Goal: Task Accomplishment & Management: Use online tool/utility

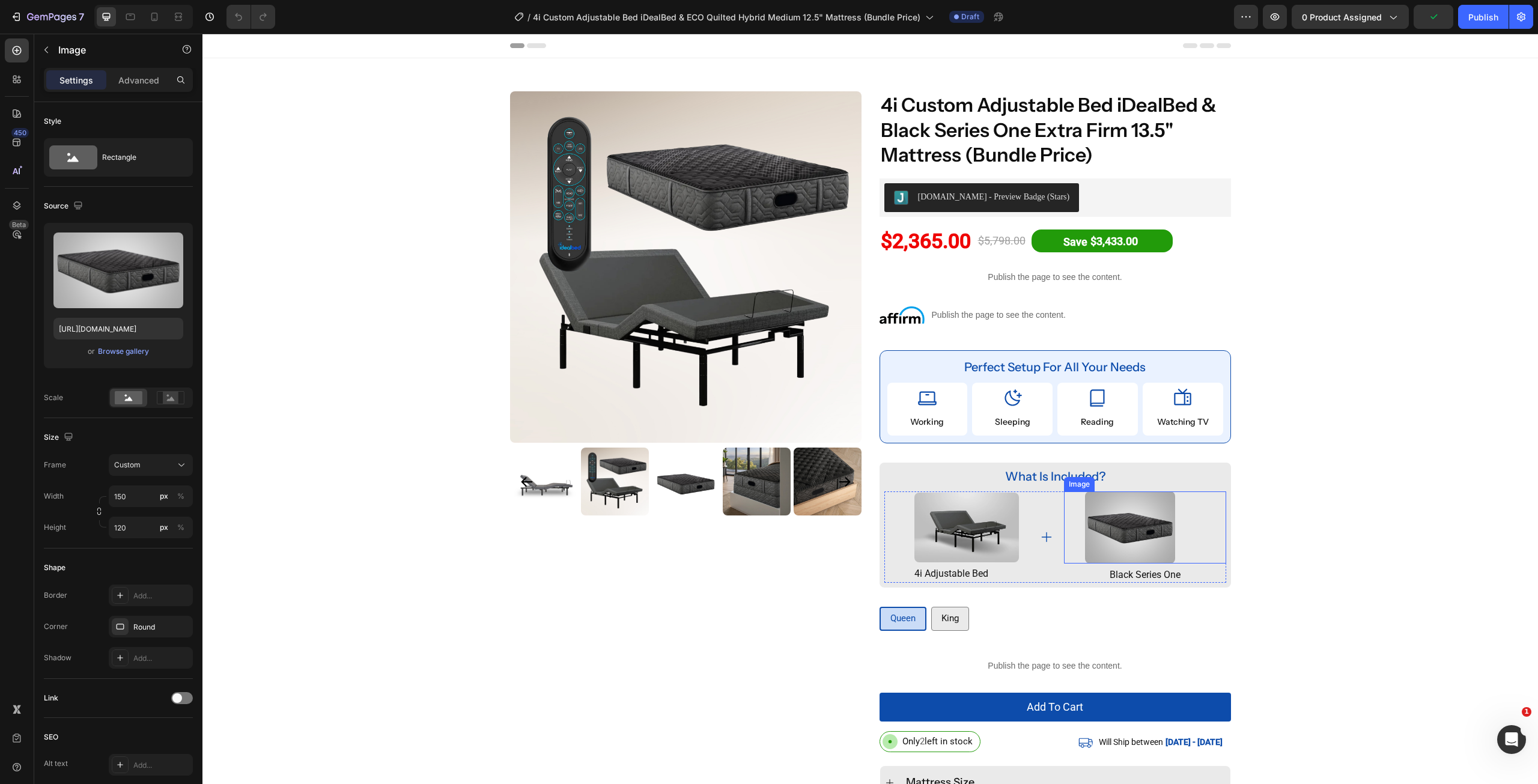
click at [1103, 528] on img at bounding box center [1130, 527] width 90 height 72
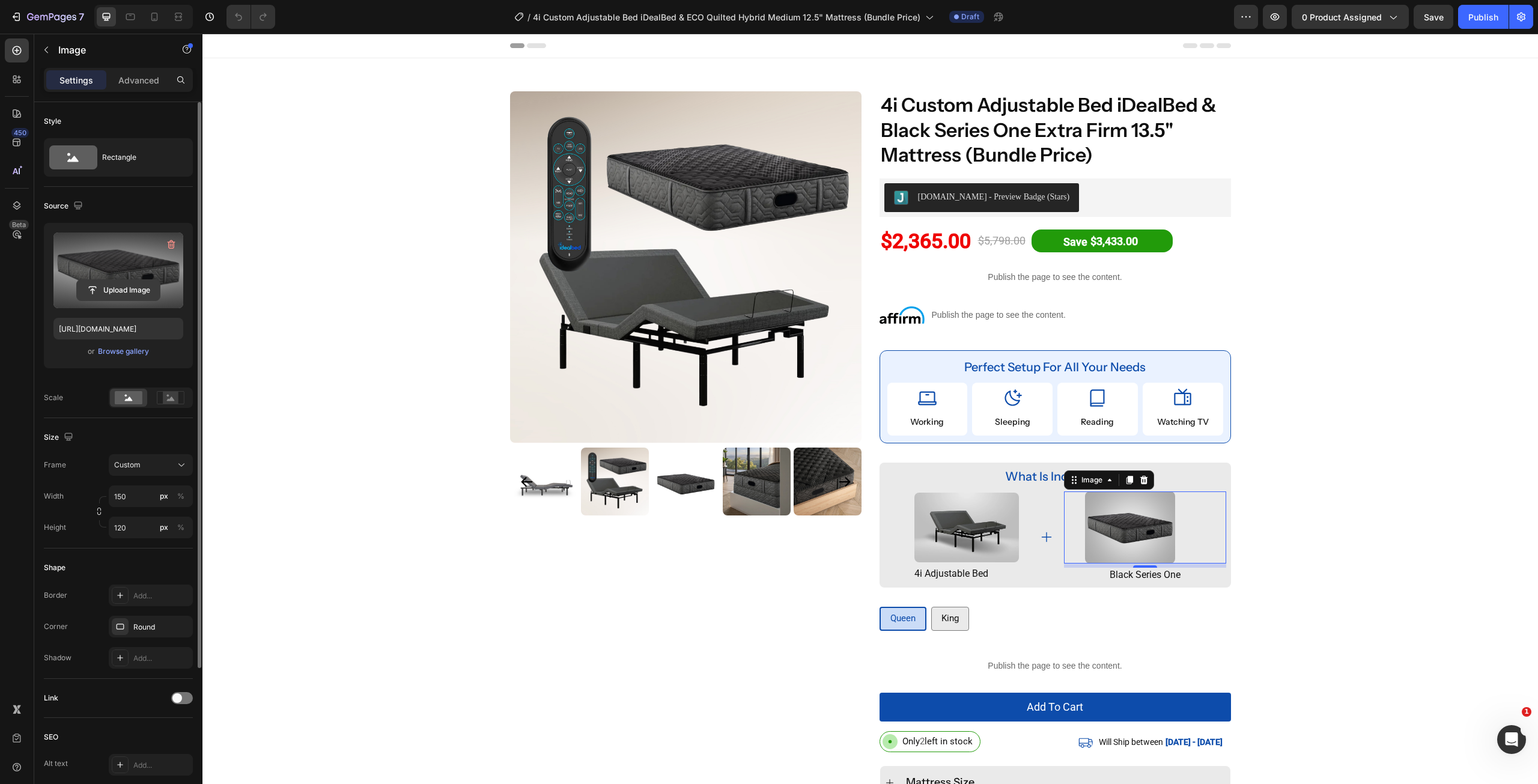
click at [113, 299] on input "file" at bounding box center [118, 290] width 83 height 21
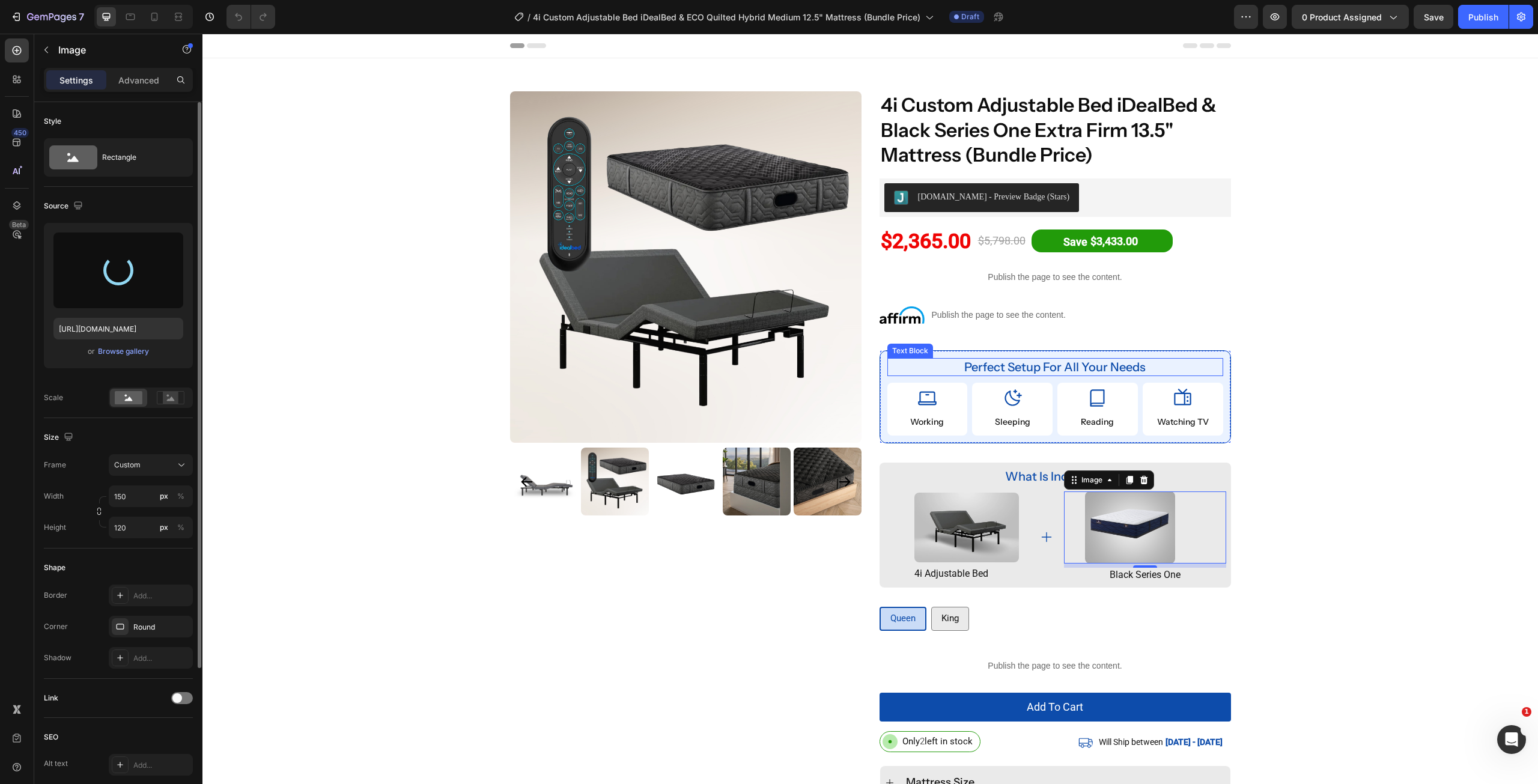
type input "[URL][DOMAIN_NAME]"
click at [1275, 574] on div "Product Images Row 4i Custom Adjustable Bed iDealBed & Black Series One Extra F…" at bounding box center [870, 455] width 1335 height 728
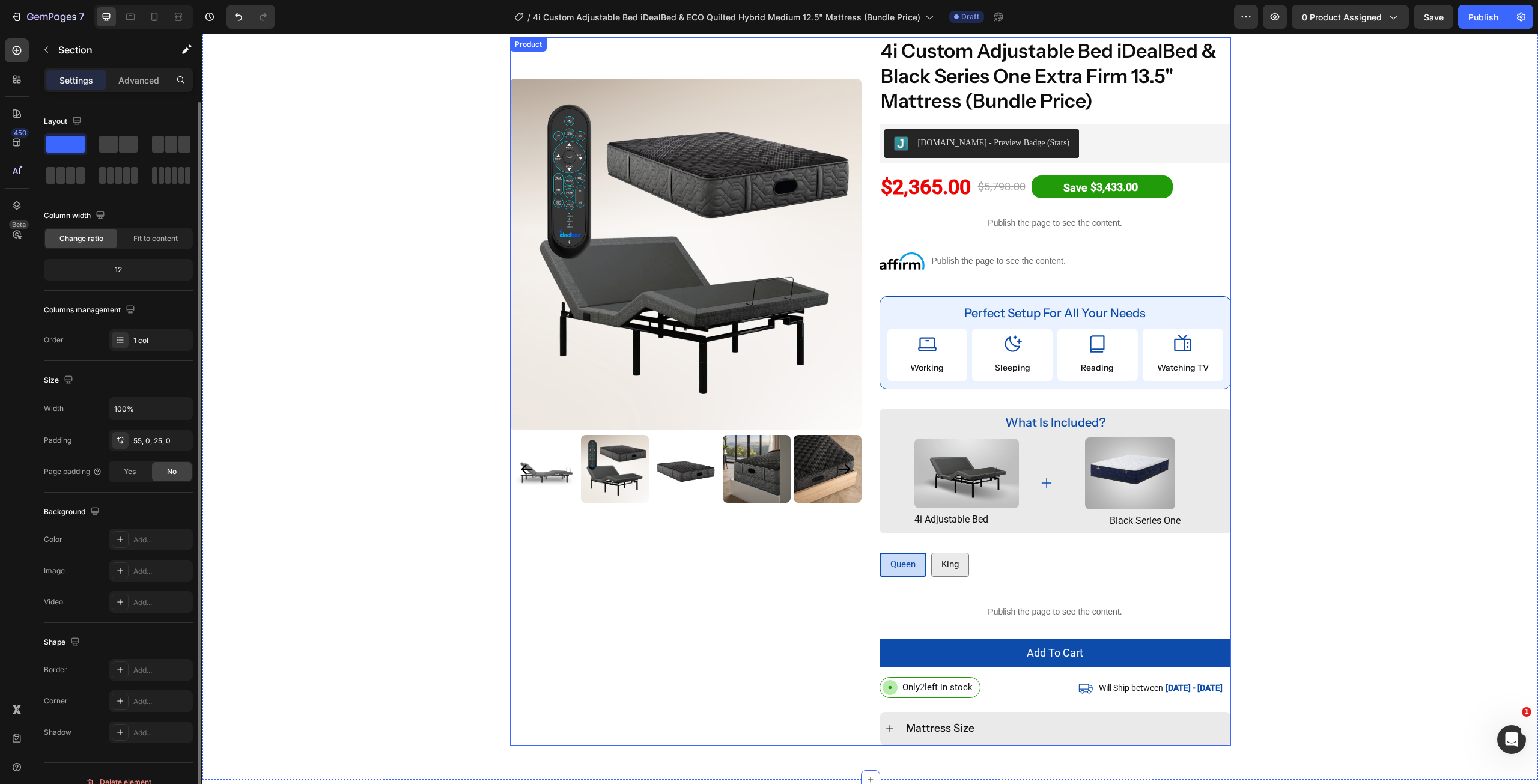
scroll to position [60, 0]
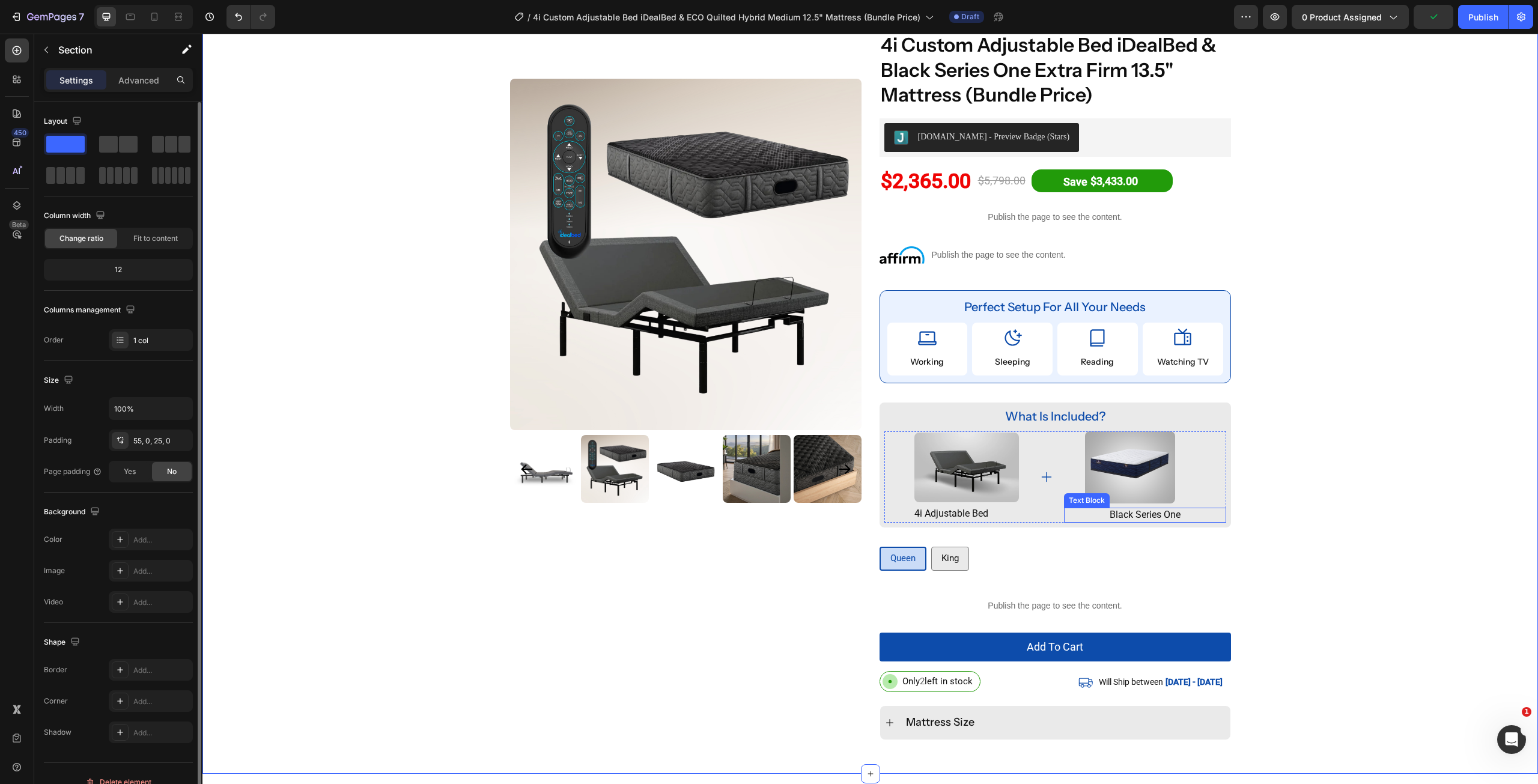
click at [1156, 518] on p "black series one" at bounding box center [1145, 515] width 160 height 13
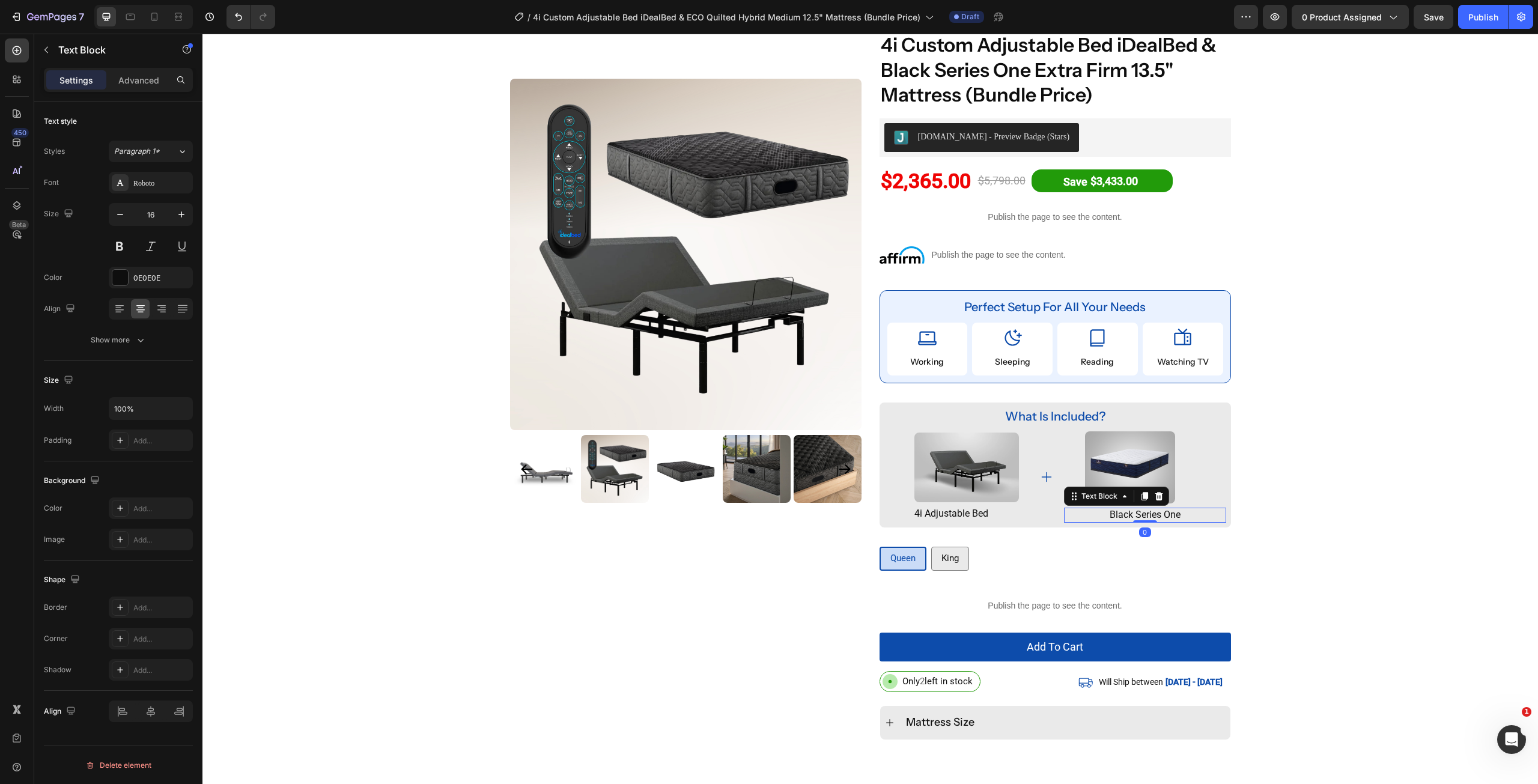
click at [1172, 513] on p "black series one" at bounding box center [1145, 515] width 160 height 13
click at [1150, 515] on p "ECO Quilted Hybrid Q10 Medium" at bounding box center [1145, 515] width 160 height 13
click at [1270, 508] on div "Product Images Row 4i Custom Adjustable Bed iDealBed & Black Series One Extra F…" at bounding box center [870, 395] width 1335 height 728
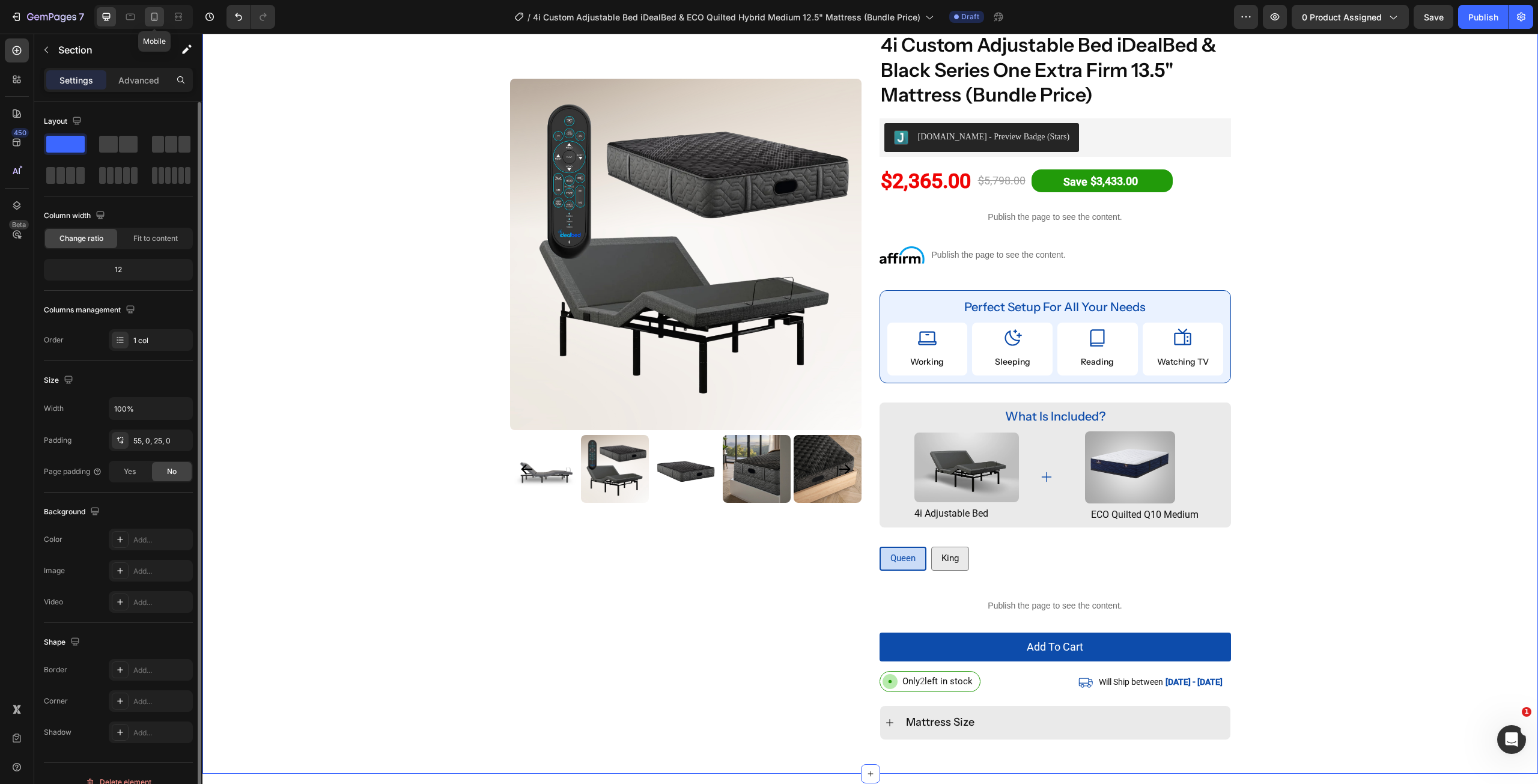
click at [155, 21] on icon at bounding box center [155, 17] width 7 height 8
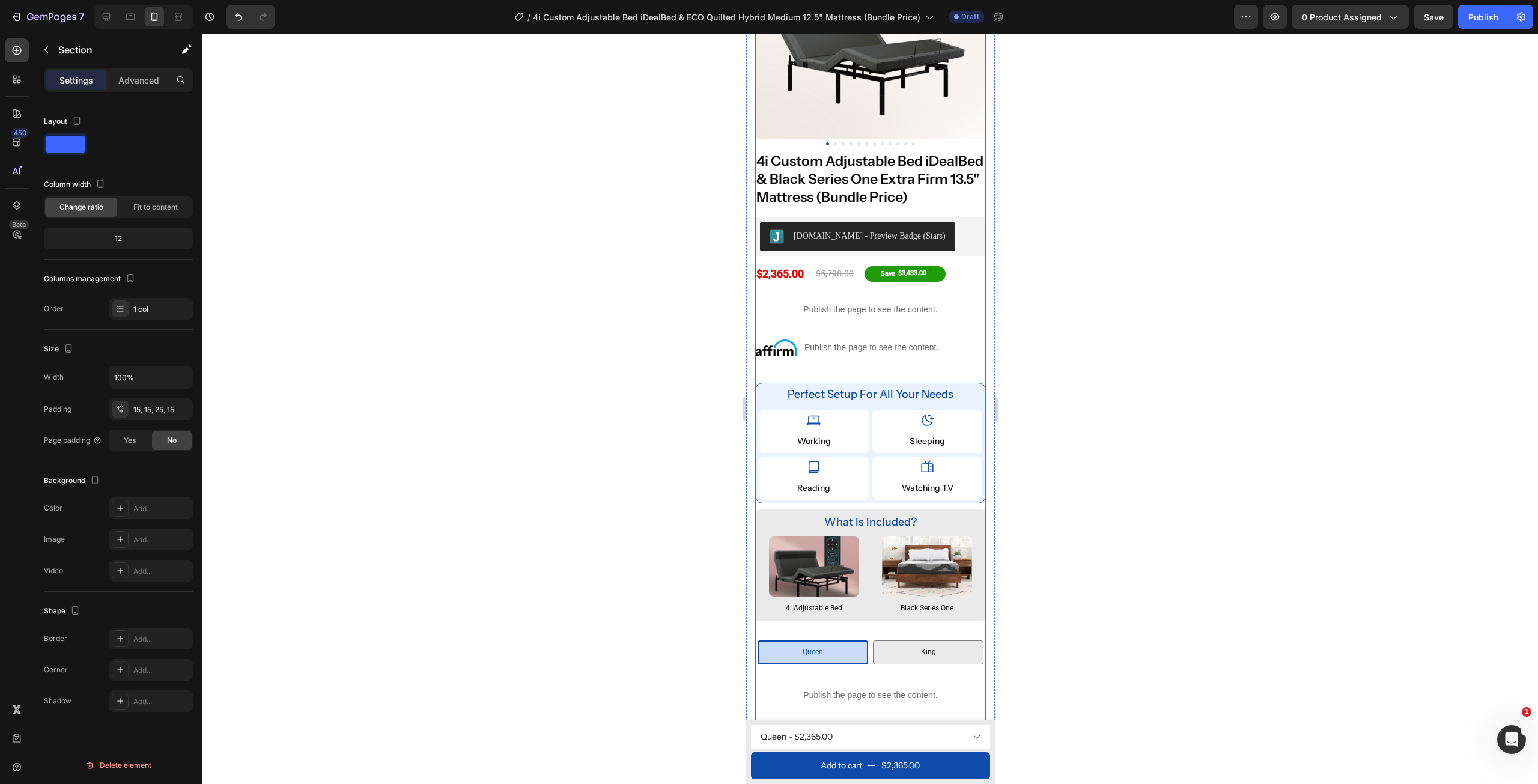
scroll to position [180, 0]
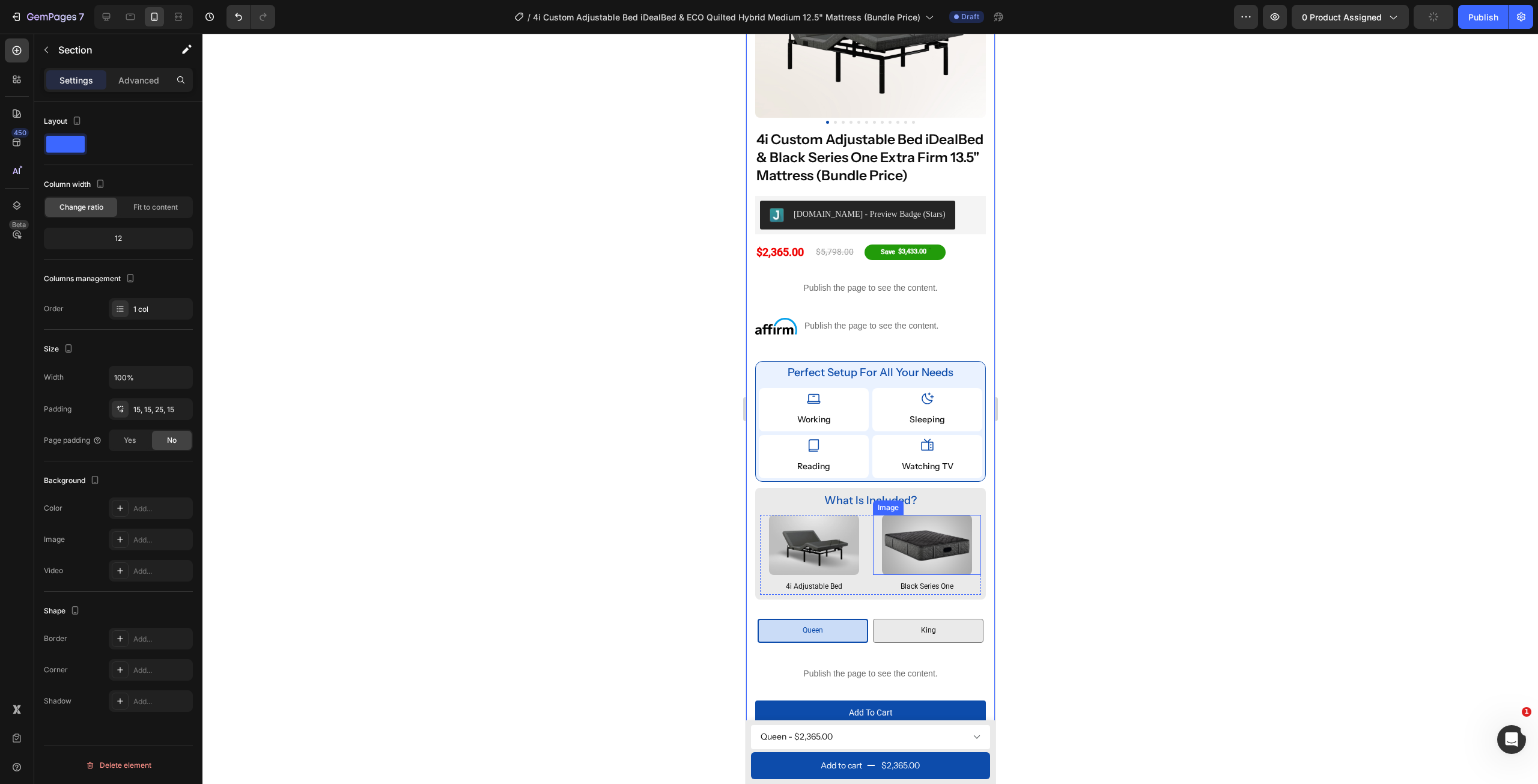
click at [907, 575] on img at bounding box center [927, 544] width 90 height 60
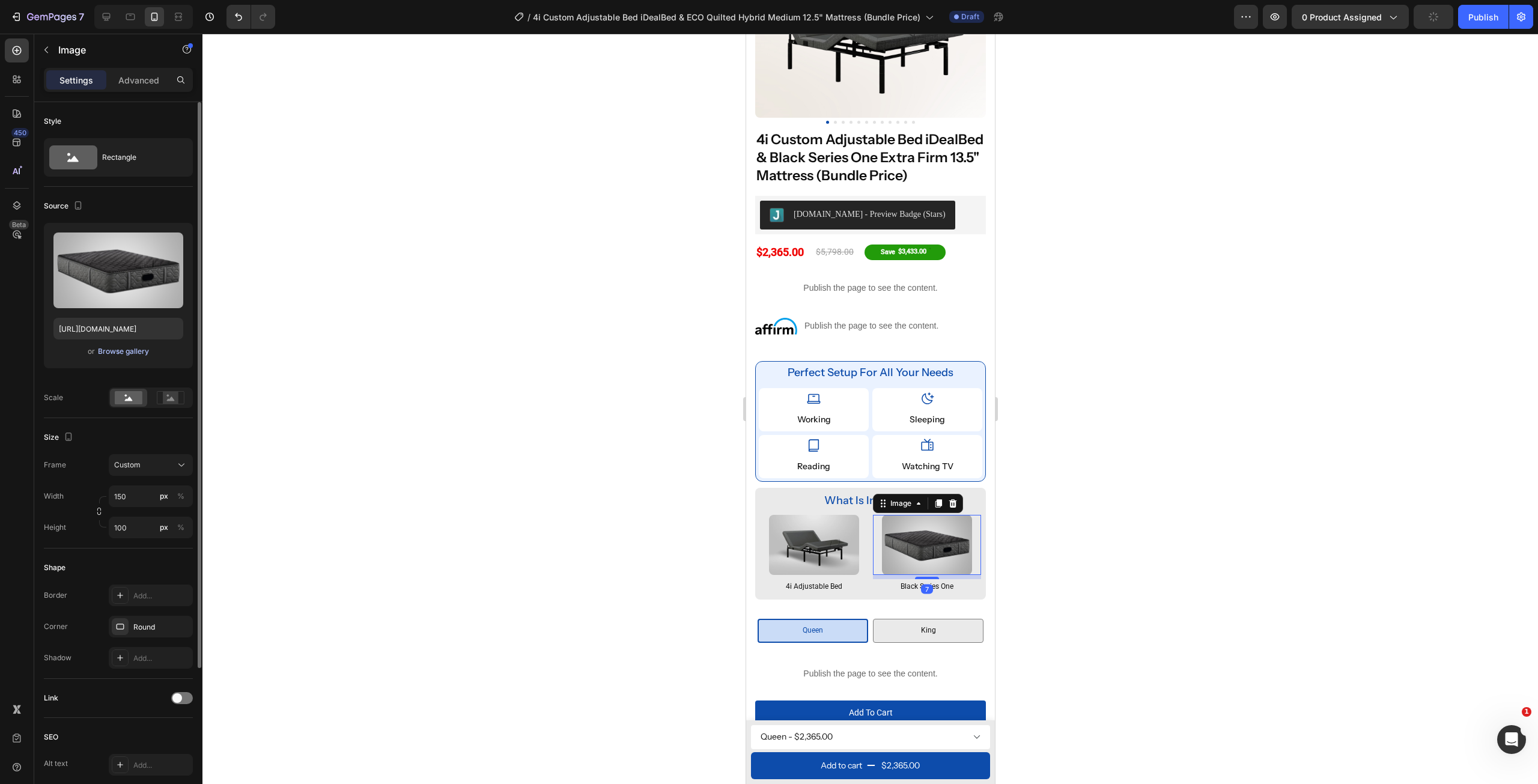
click at [137, 349] on div "Browse gallery" at bounding box center [123, 352] width 51 height 11
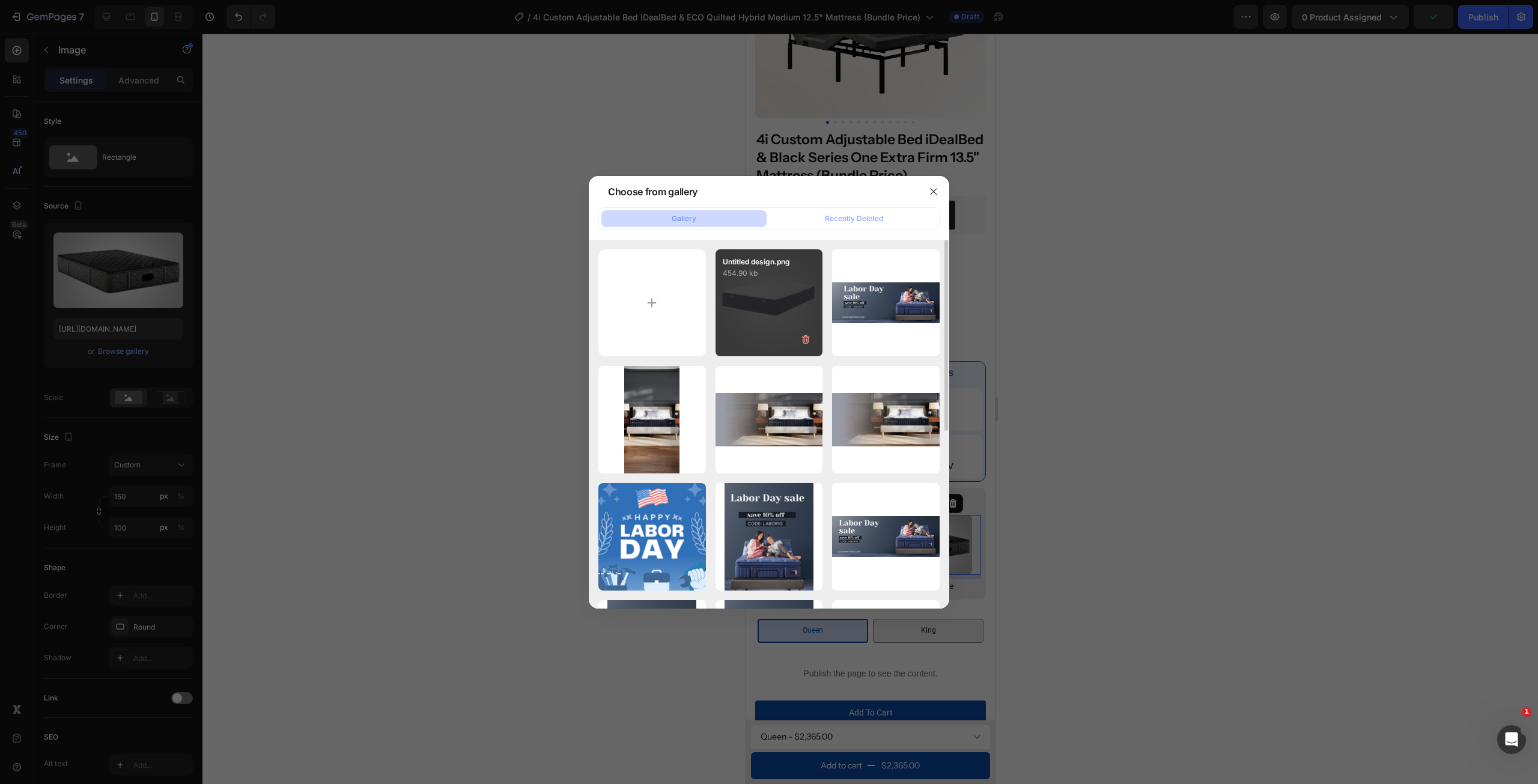
click at [771, 276] on p "454.90 kb" at bounding box center [769, 273] width 93 height 12
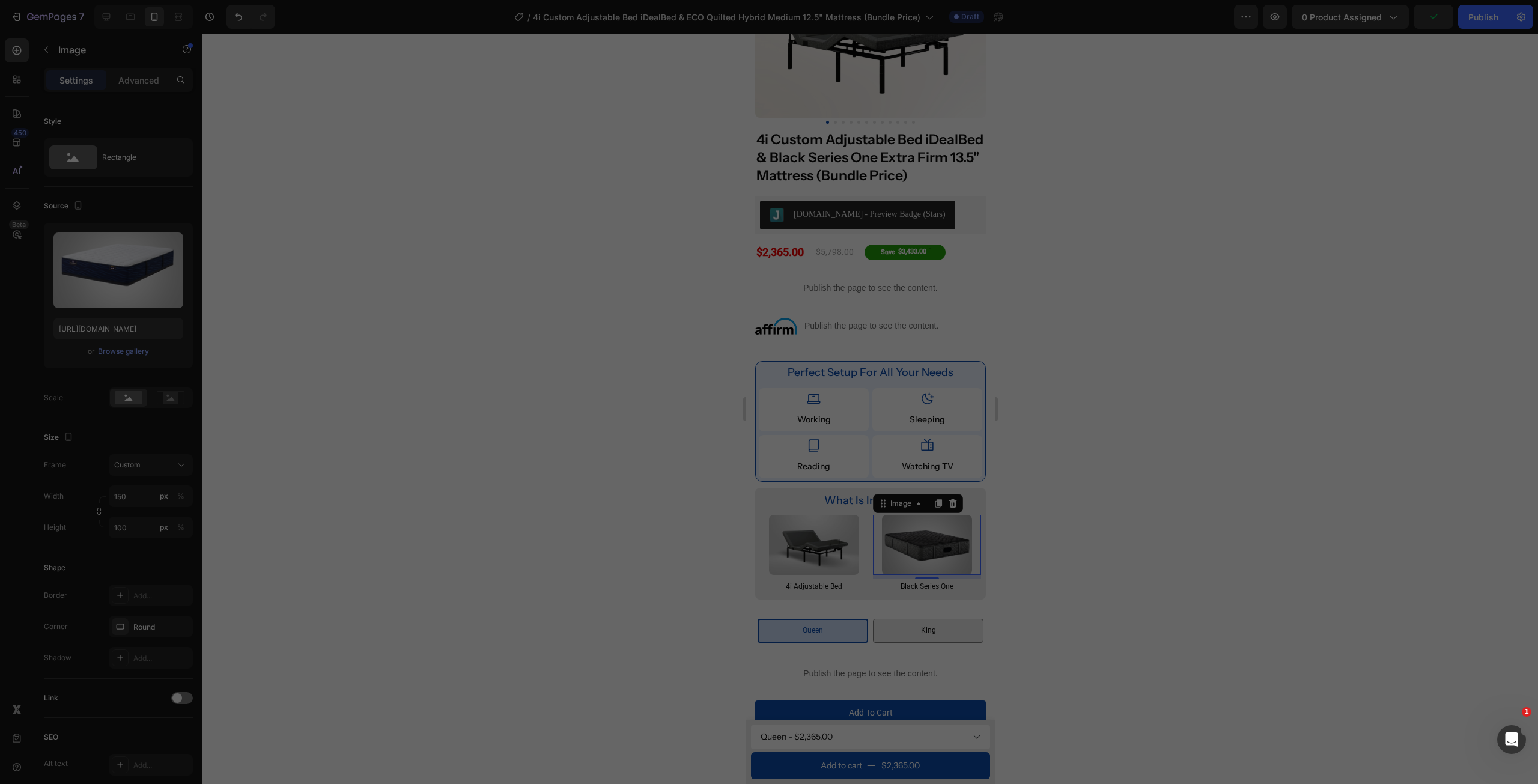
type input "[URL][DOMAIN_NAME]"
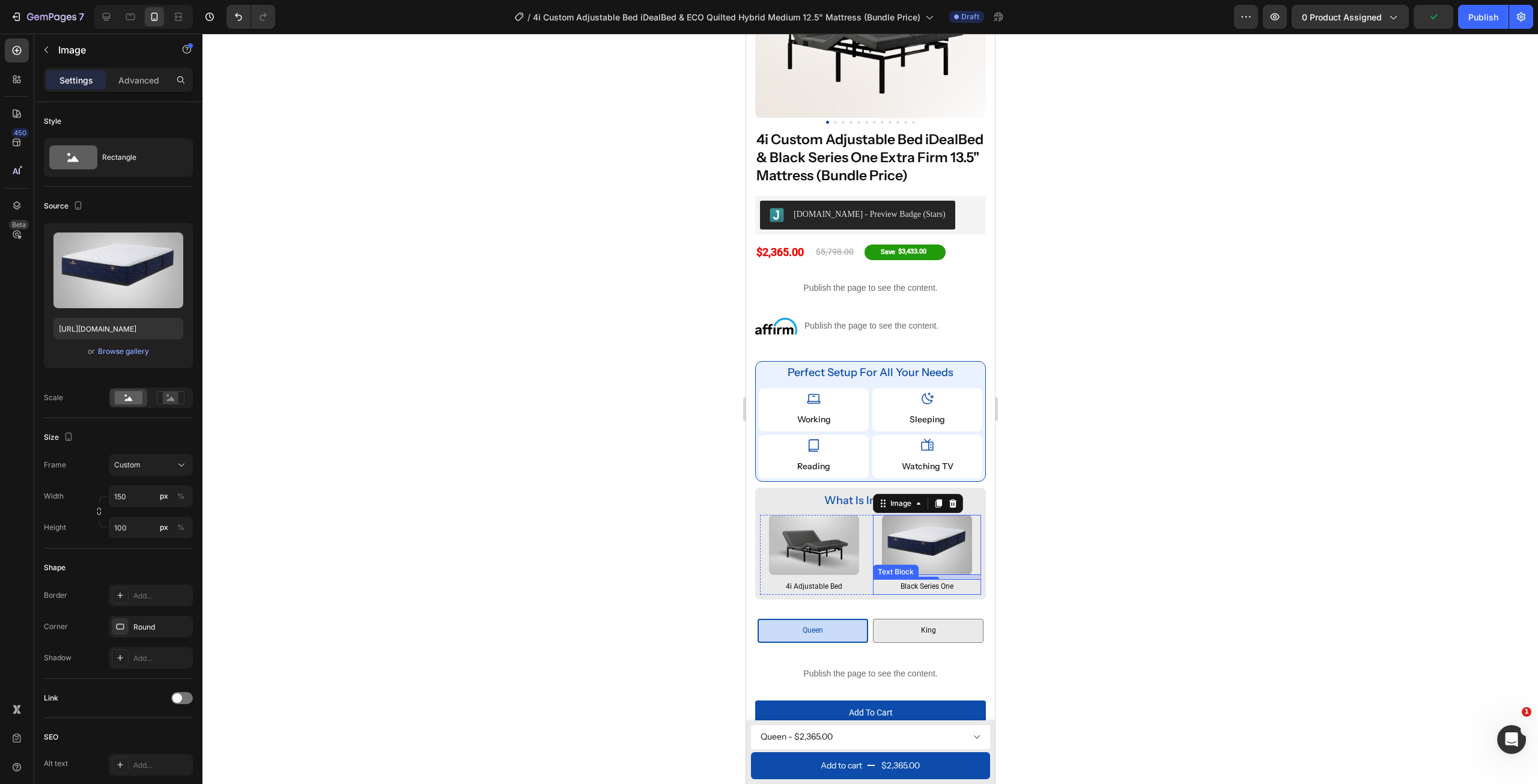
click at [953, 594] on p "black series one" at bounding box center [926, 586] width 106 height 13
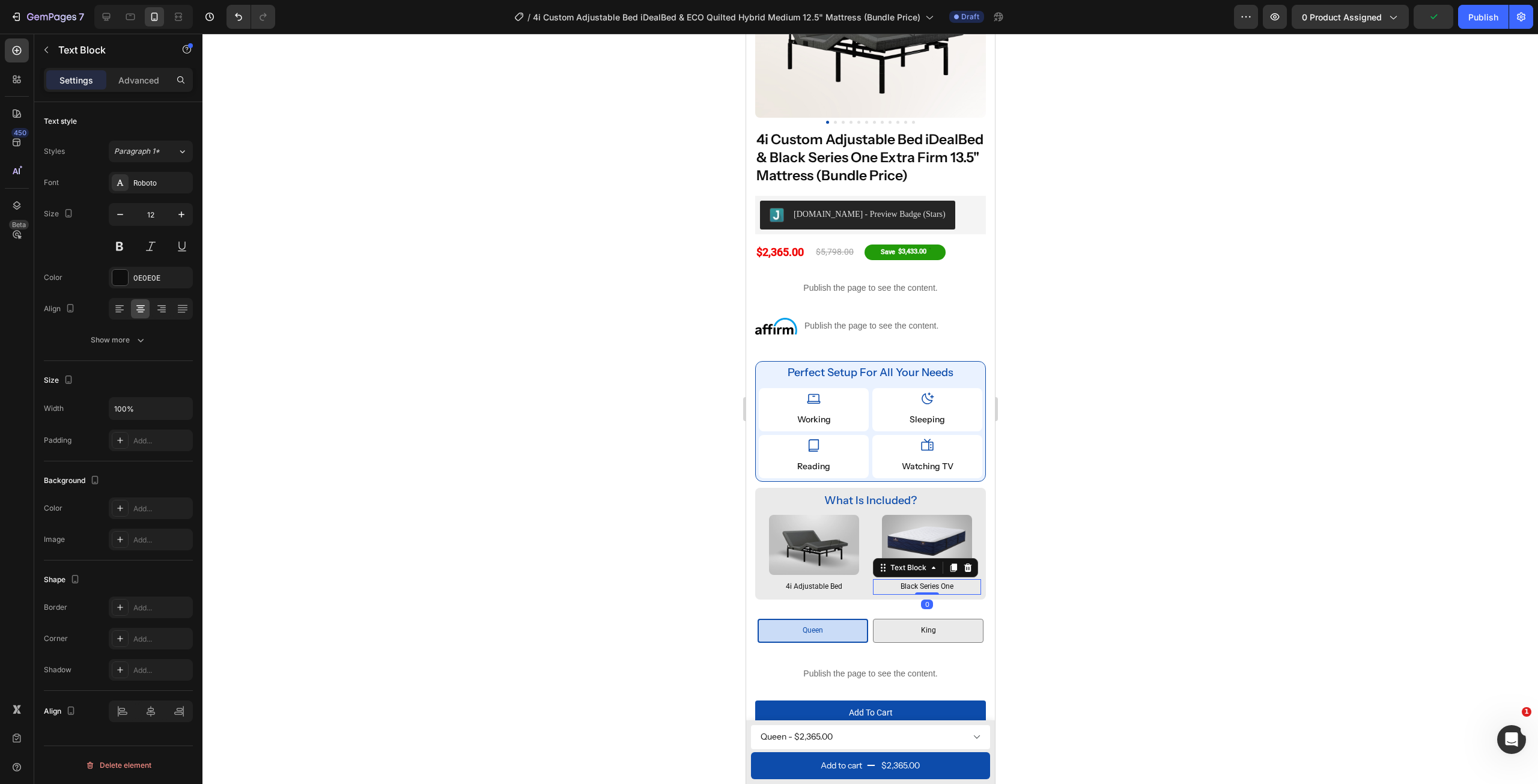
click at [953, 594] on p "black series one" at bounding box center [926, 586] width 106 height 13
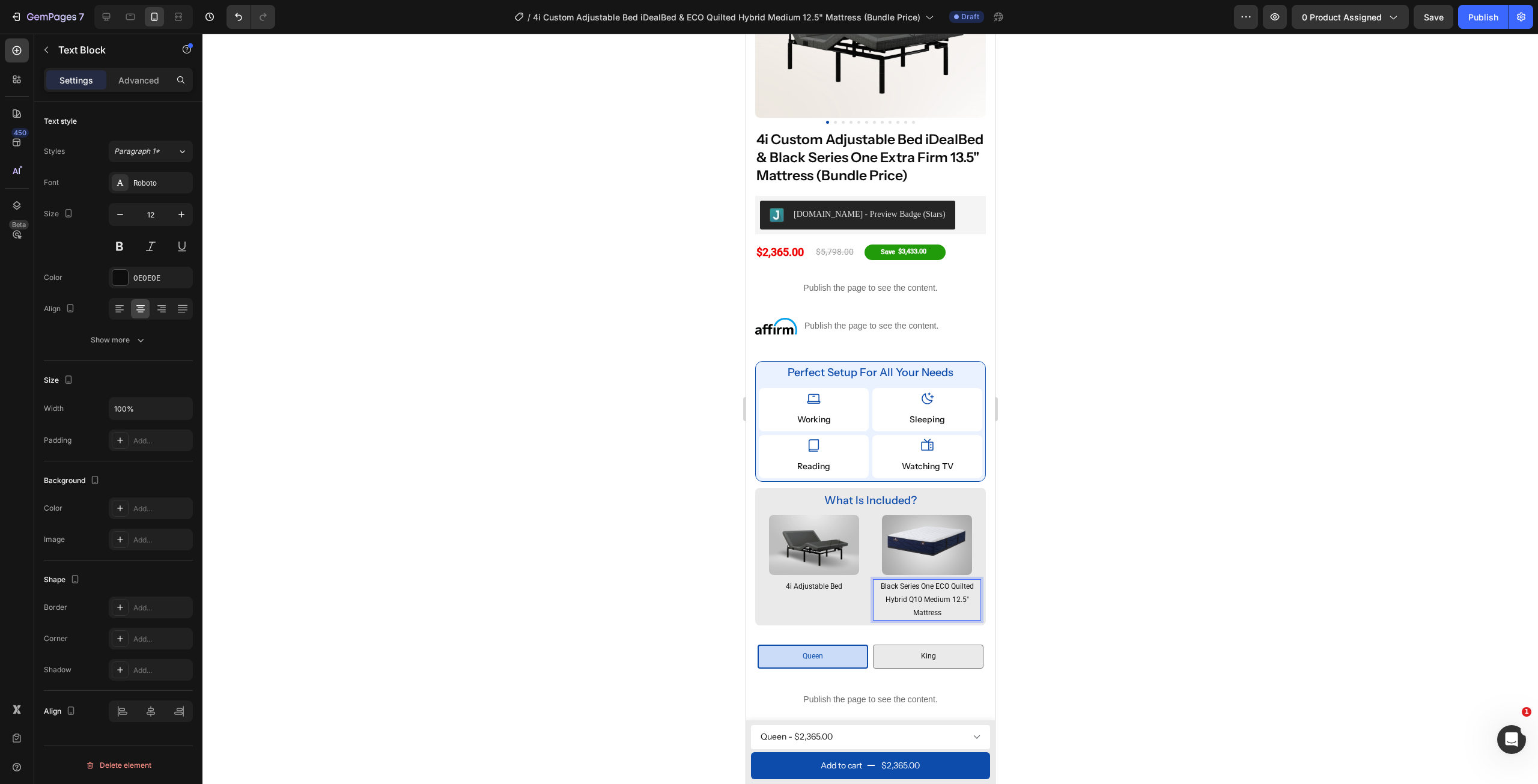
click at [930, 598] on p "black series one ECO Quilted Hybrid Q10 Medium 12.5" Mattress" at bounding box center [926, 599] width 106 height 39
click at [927, 594] on p "black series one ECO Quilted Hybrid Q10 Medium 12.5" Mattress" at bounding box center [926, 599] width 106 height 39
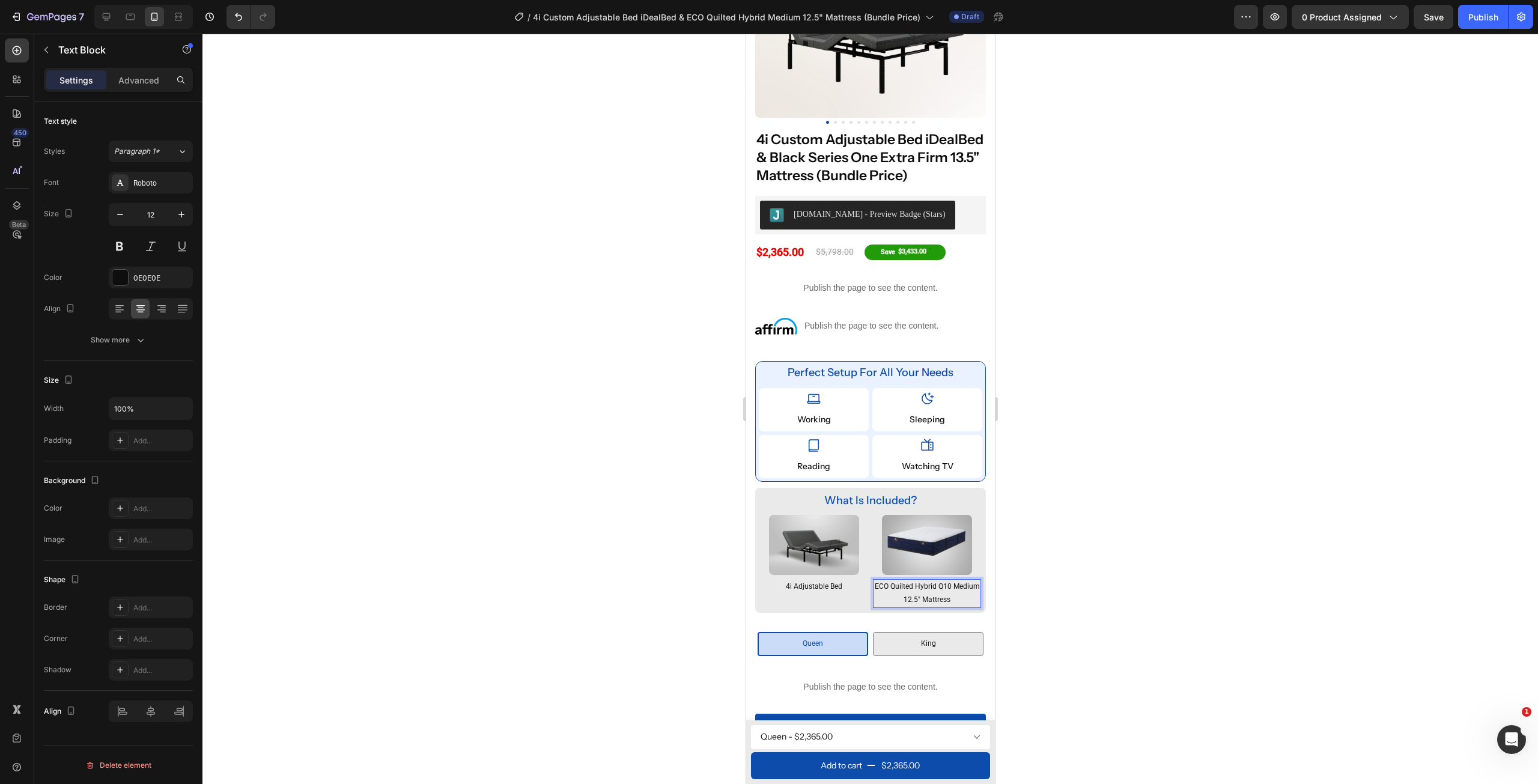
click at [957, 606] on p "ECO Quilted Hybrid Q10 Medium 12.5" Mattress" at bounding box center [926, 593] width 106 height 26
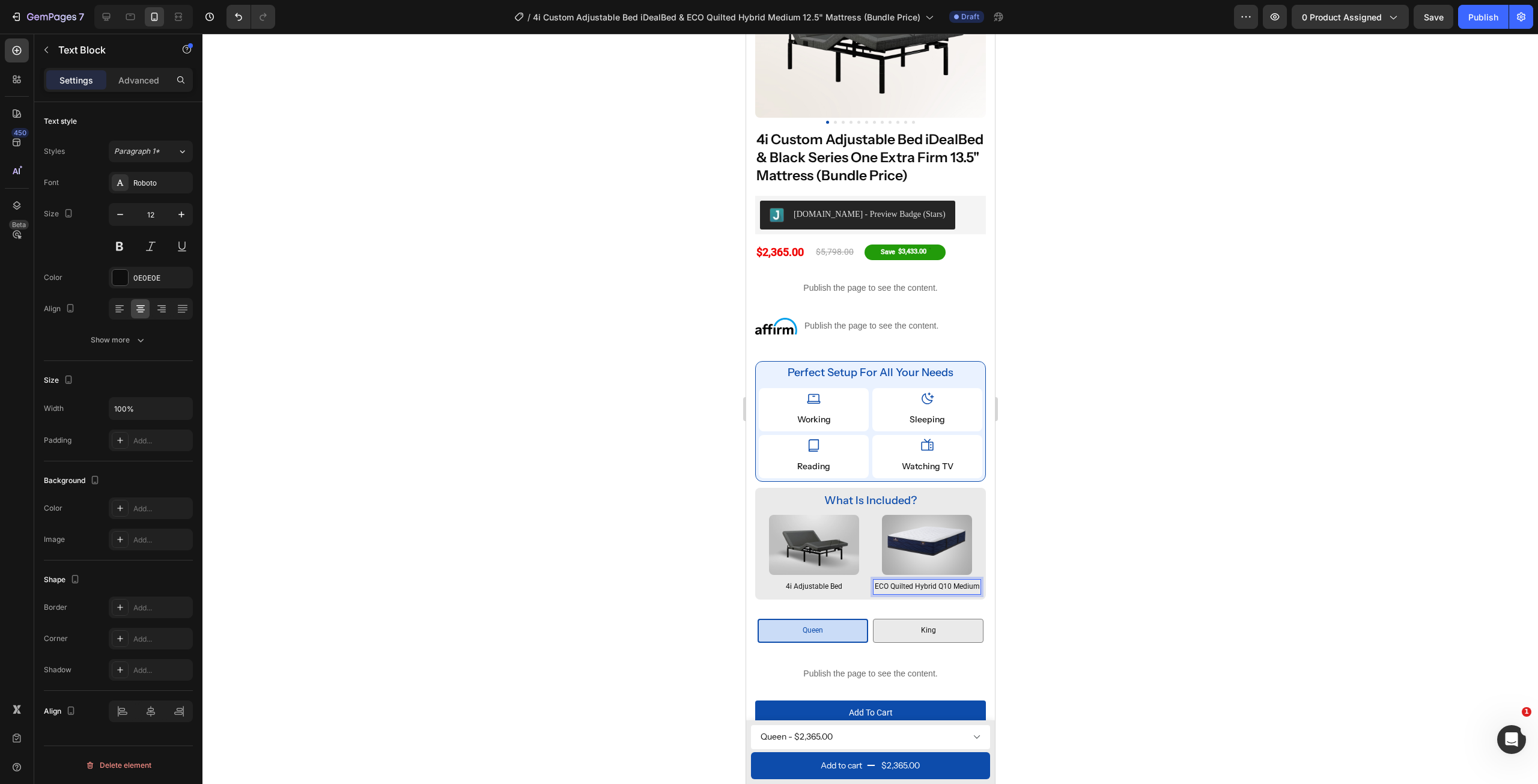
click at [943, 594] on p "ECO Quilted Hybrid Q10 Medium" at bounding box center [926, 586] width 106 height 13
click at [1035, 604] on div at bounding box center [870, 409] width 1335 height 751
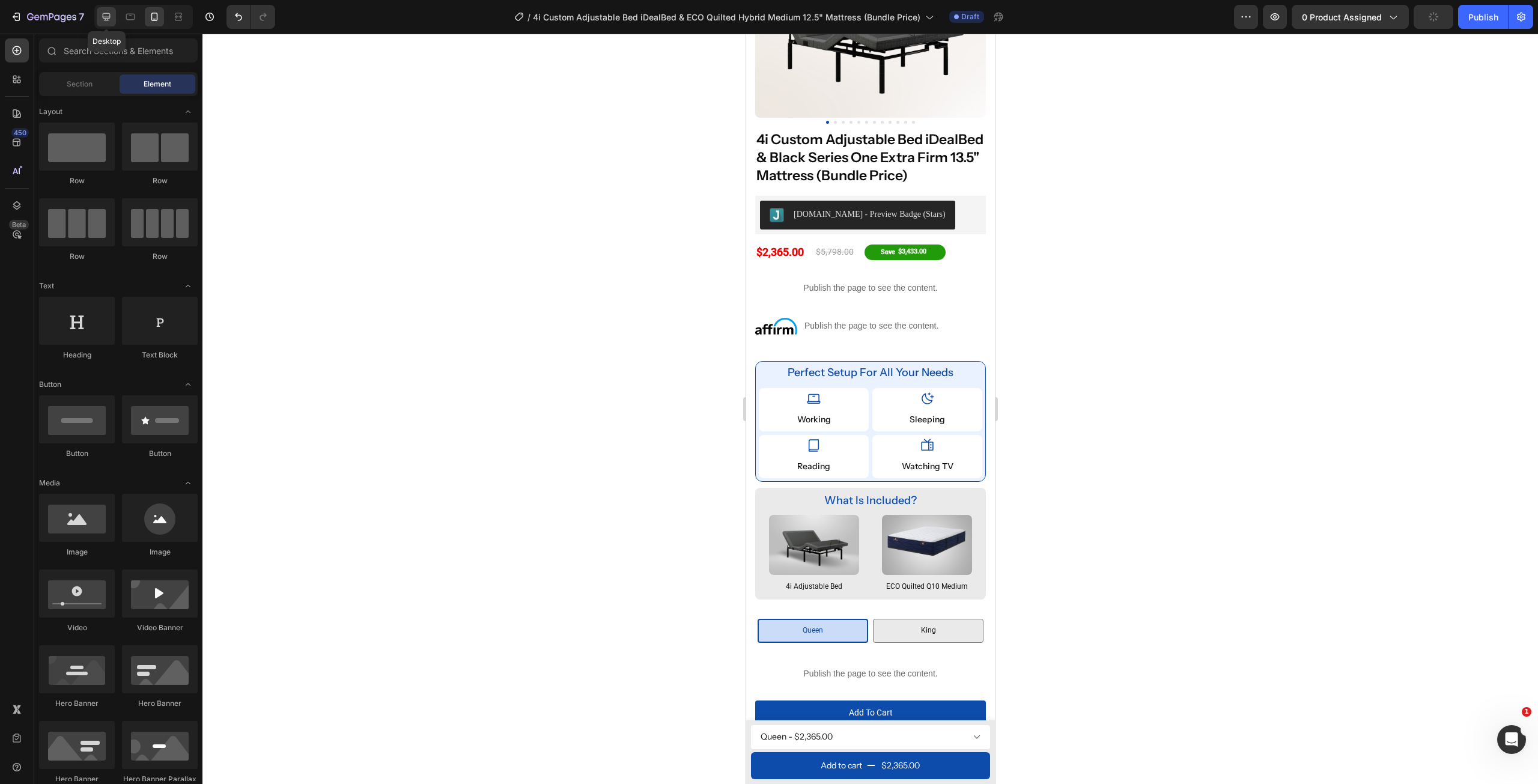
click at [108, 18] on icon at bounding box center [107, 17] width 8 height 8
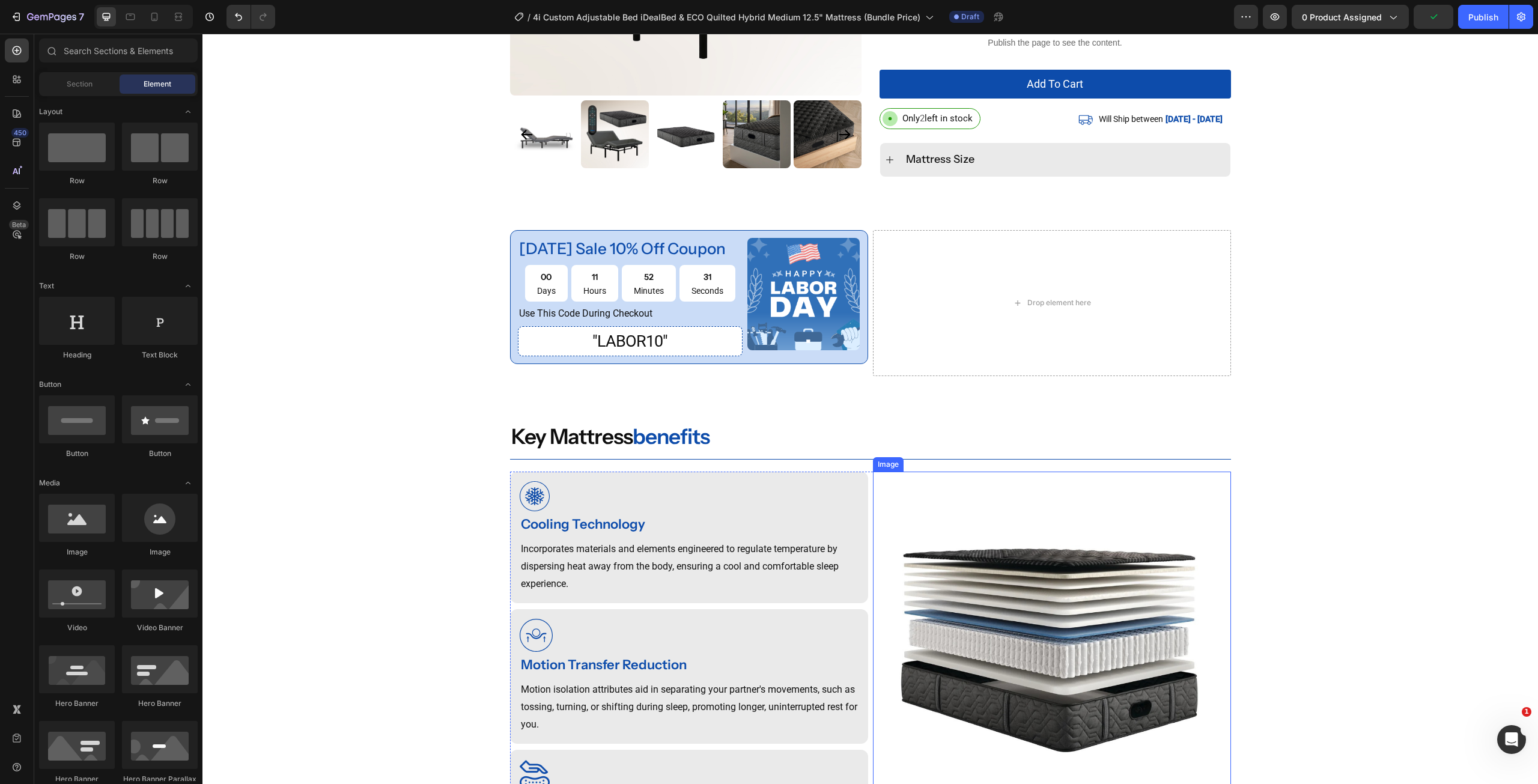
scroll to position [841, 0]
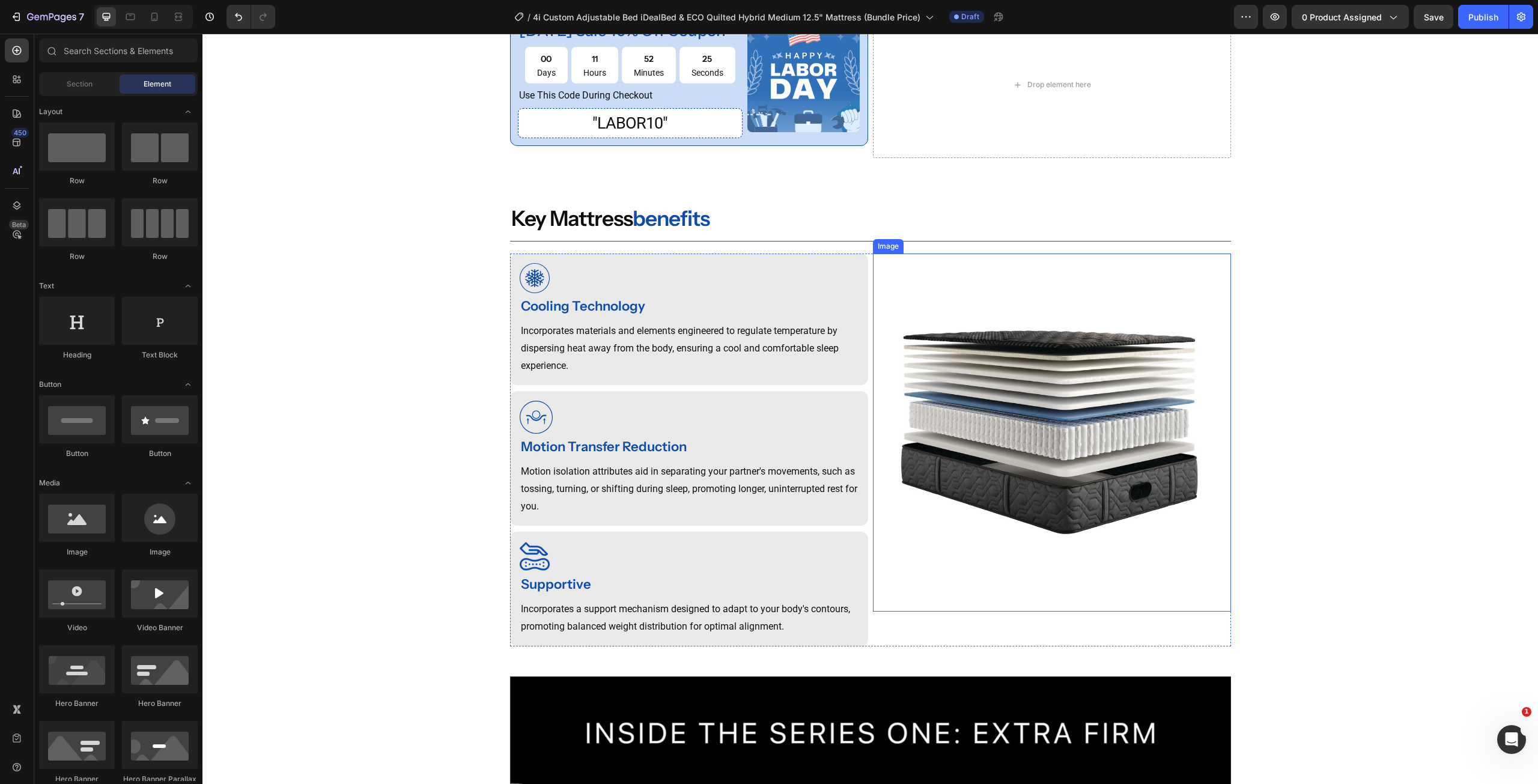
drag, startPoint x: 981, startPoint y: 375, endPoint x: 582, endPoint y: 464, distance: 408.8
click at [981, 375] on img at bounding box center [1052, 432] width 358 height 358
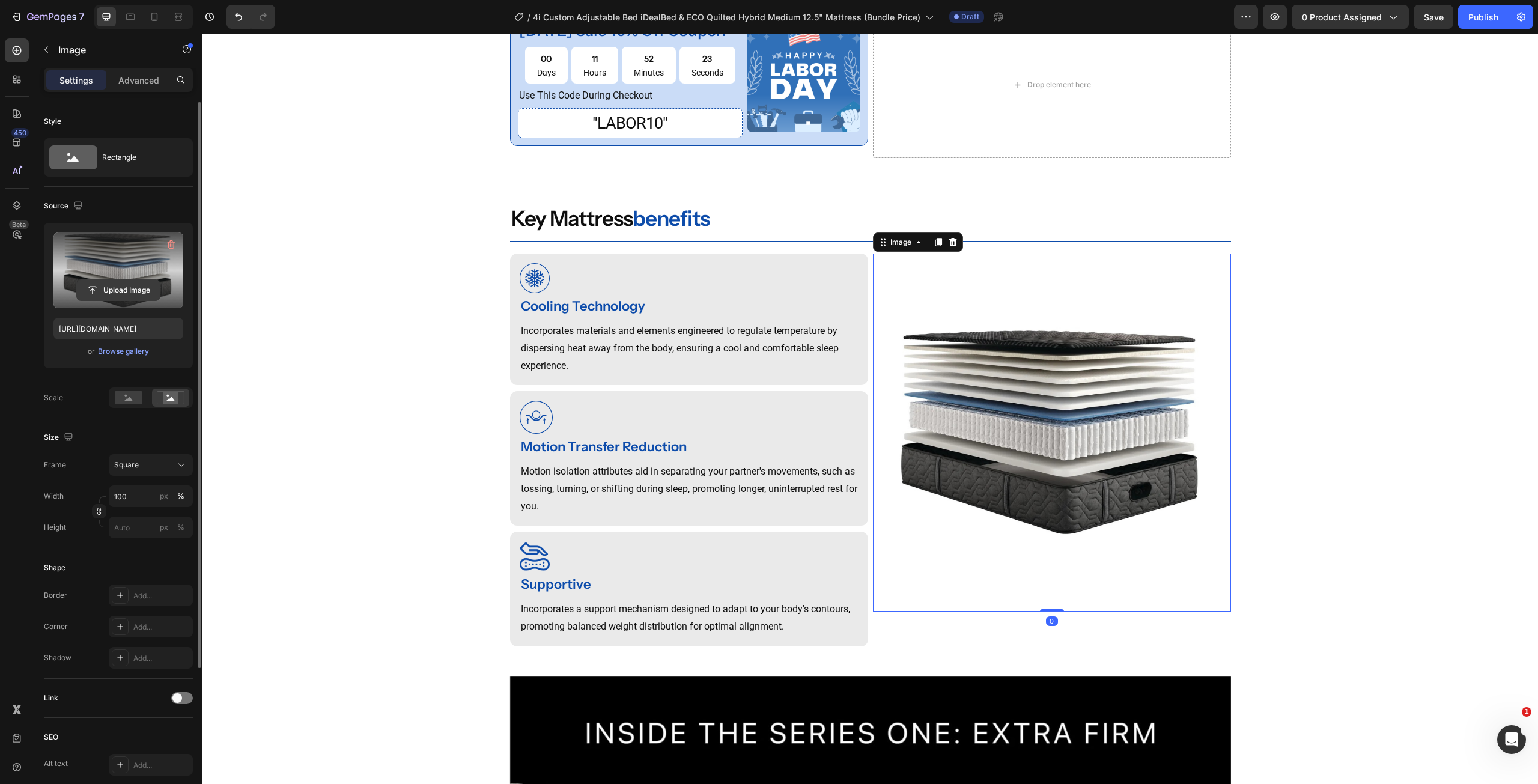
click at [110, 294] on input "file" at bounding box center [118, 290] width 83 height 21
type input "[URL][DOMAIN_NAME]"
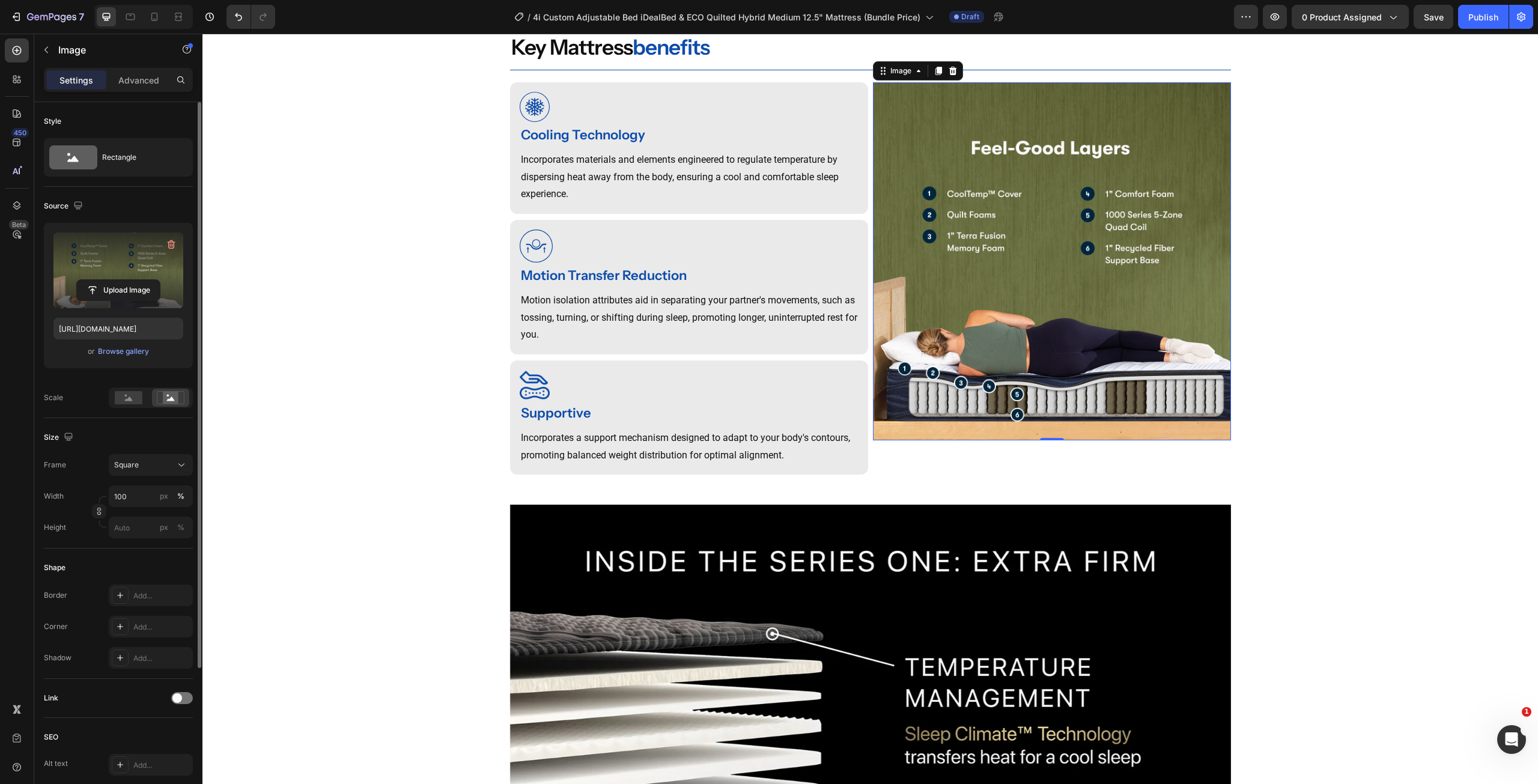
scroll to position [1021, 0]
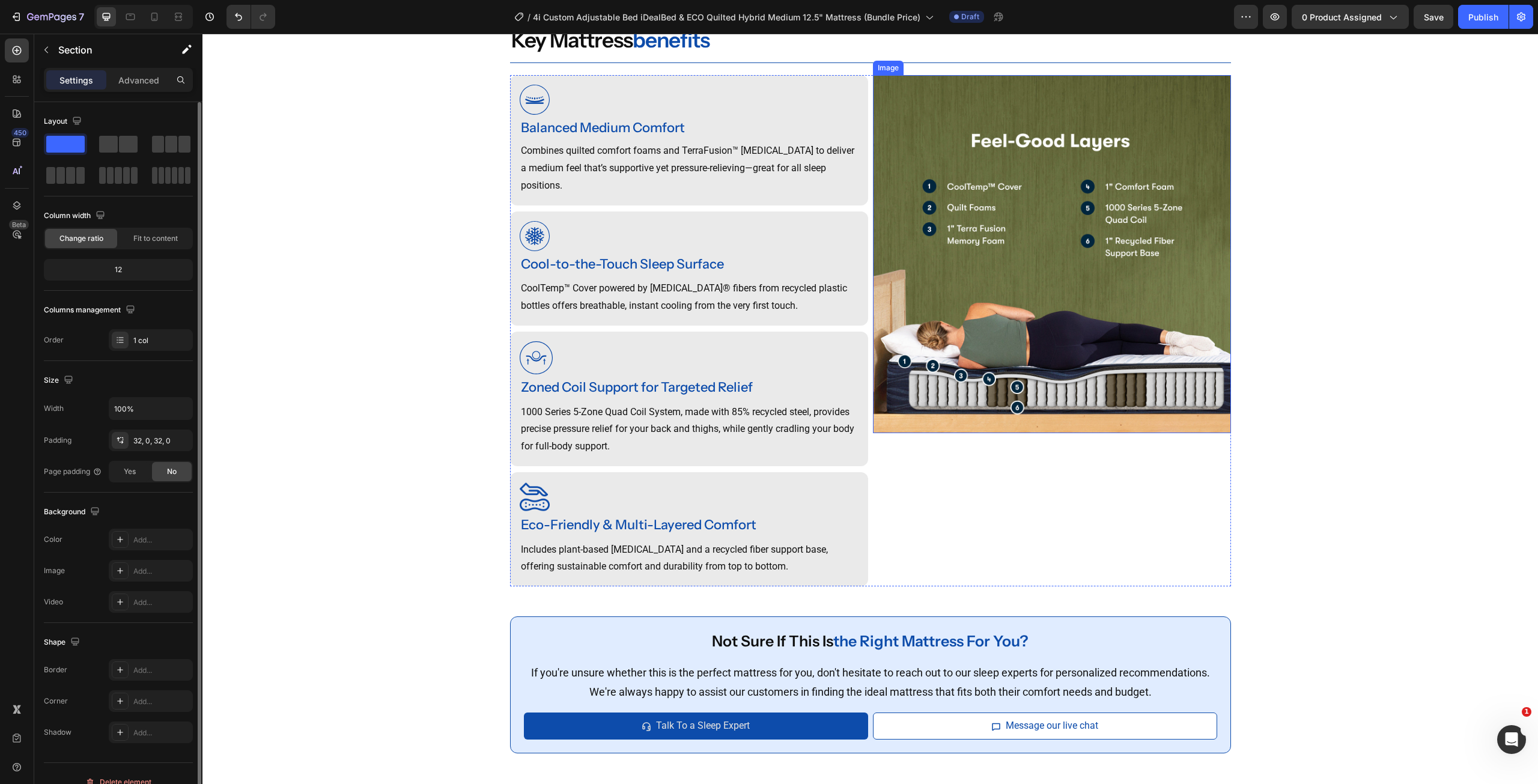
scroll to position [2567, 0]
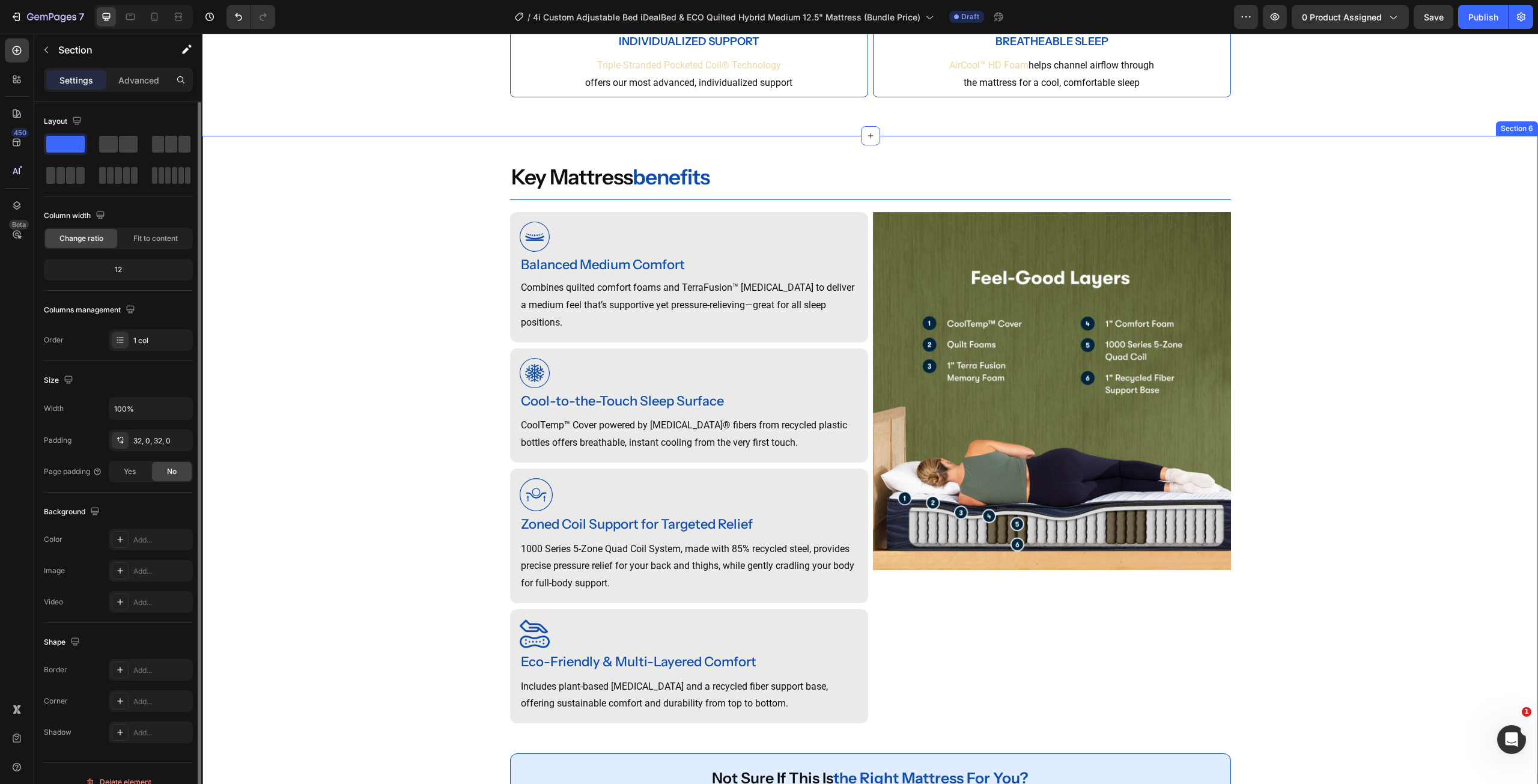
click at [456, 252] on div "key mattress benefits Heading Image Balanced Medium Comfort Heading Combines qu…" at bounding box center [870, 523] width 1335 height 735
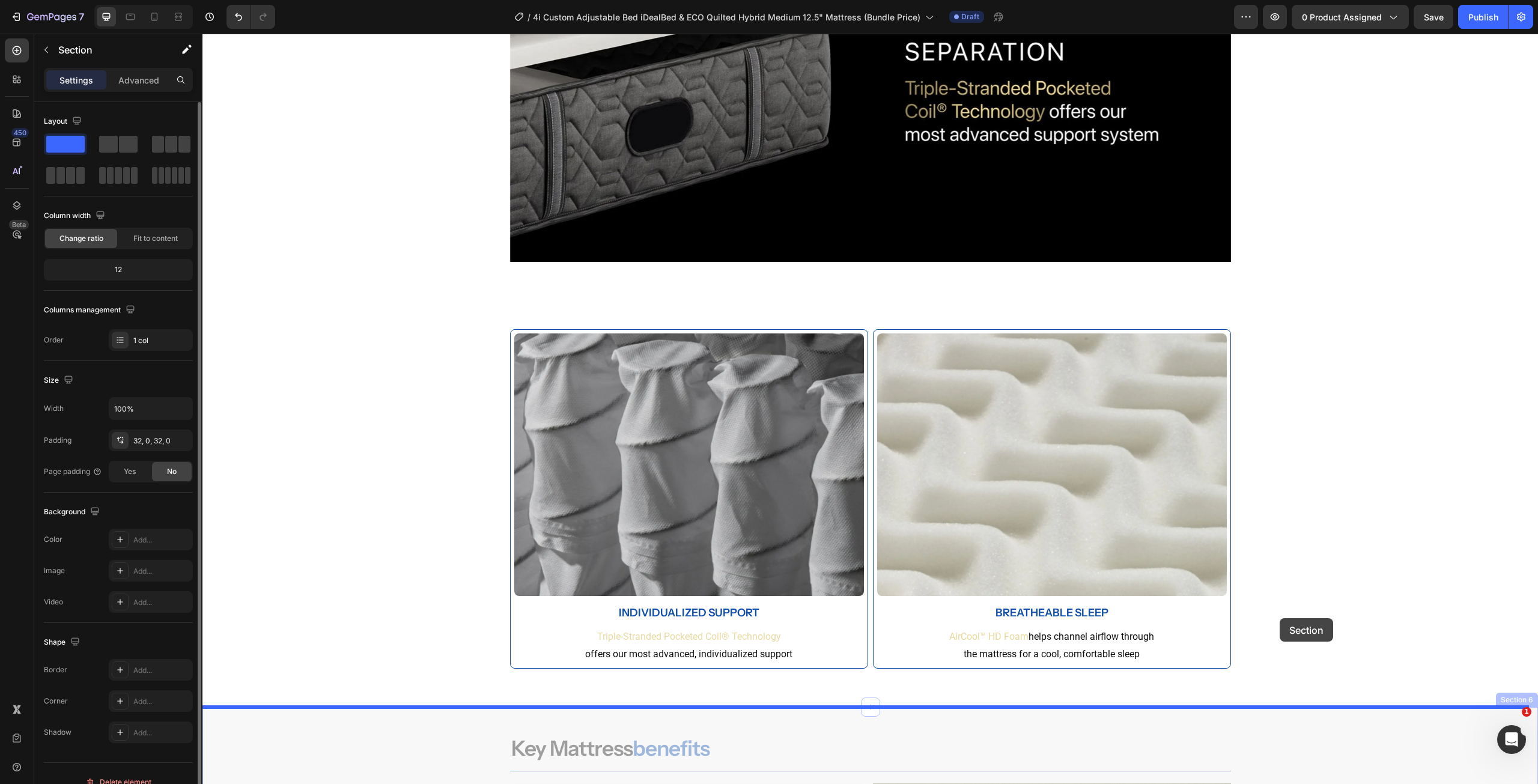
scroll to position [1967, 0]
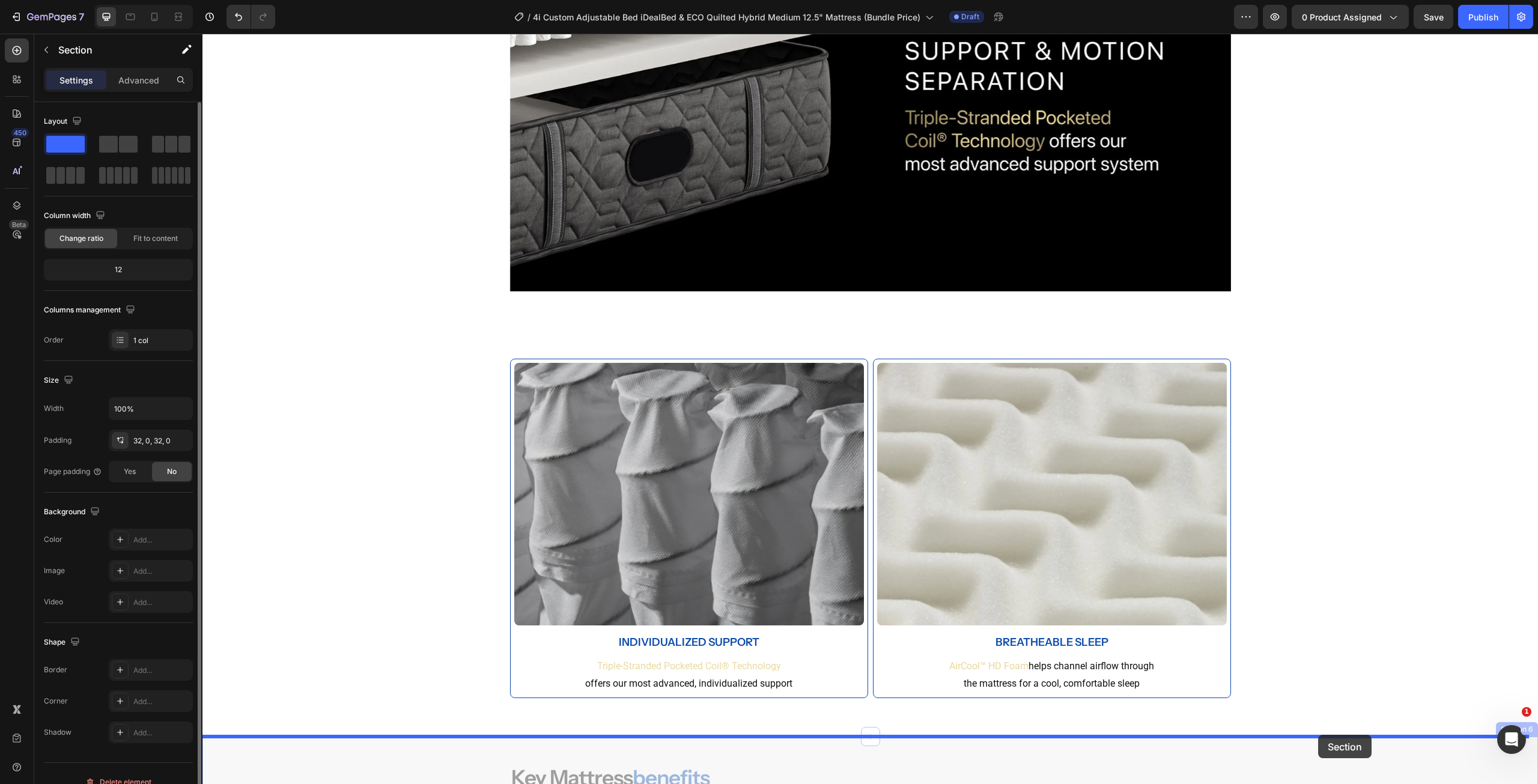
drag, startPoint x: 1495, startPoint y: 129, endPoint x: 1314, endPoint y: 721, distance: 619.1
click at [1318, 729] on div "Header Product Images 4i Custom Adjustable Bed iDealBed & Black Series One Extr…" at bounding box center [870, 779] width 1335 height 5425
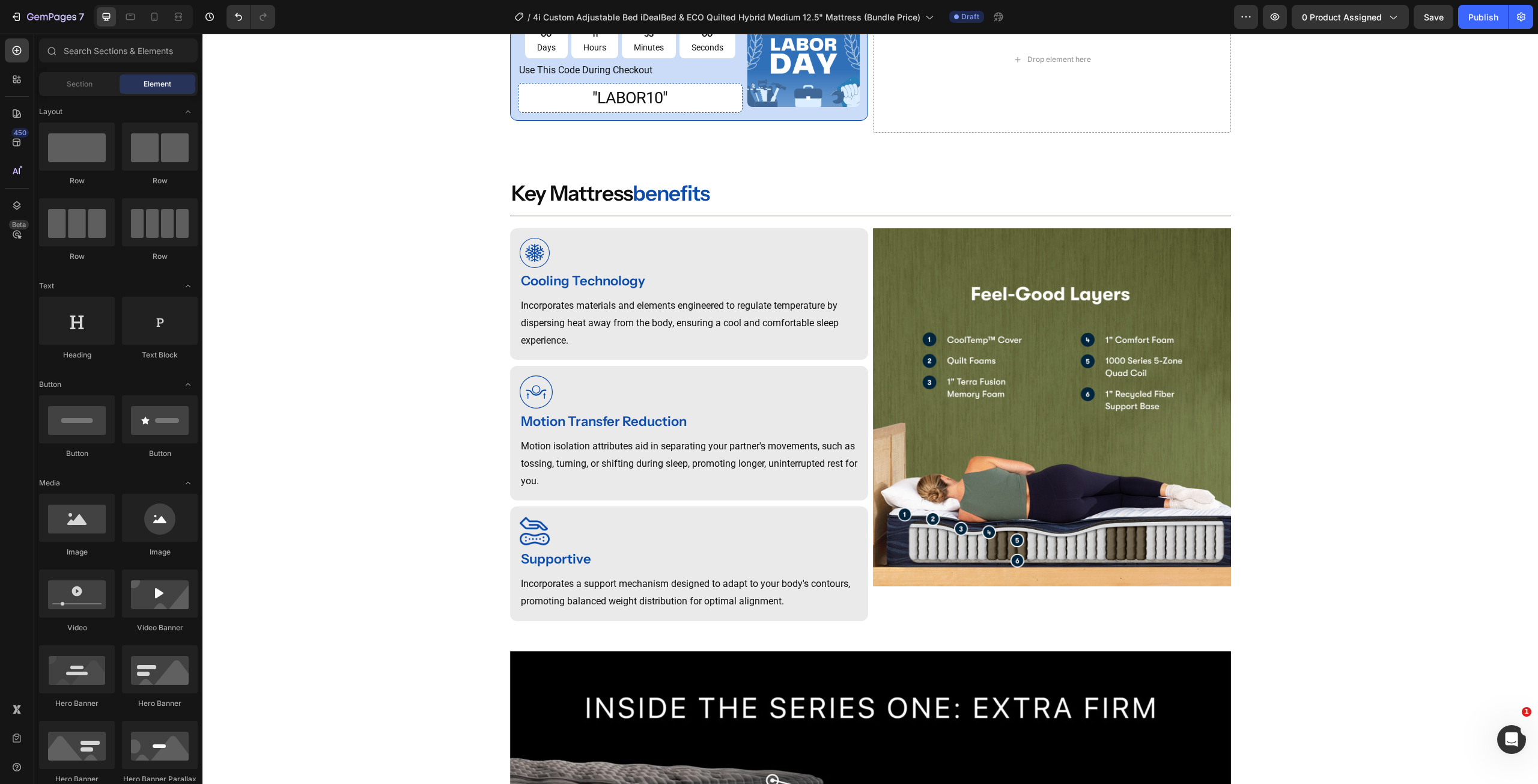
scroll to position [839, 0]
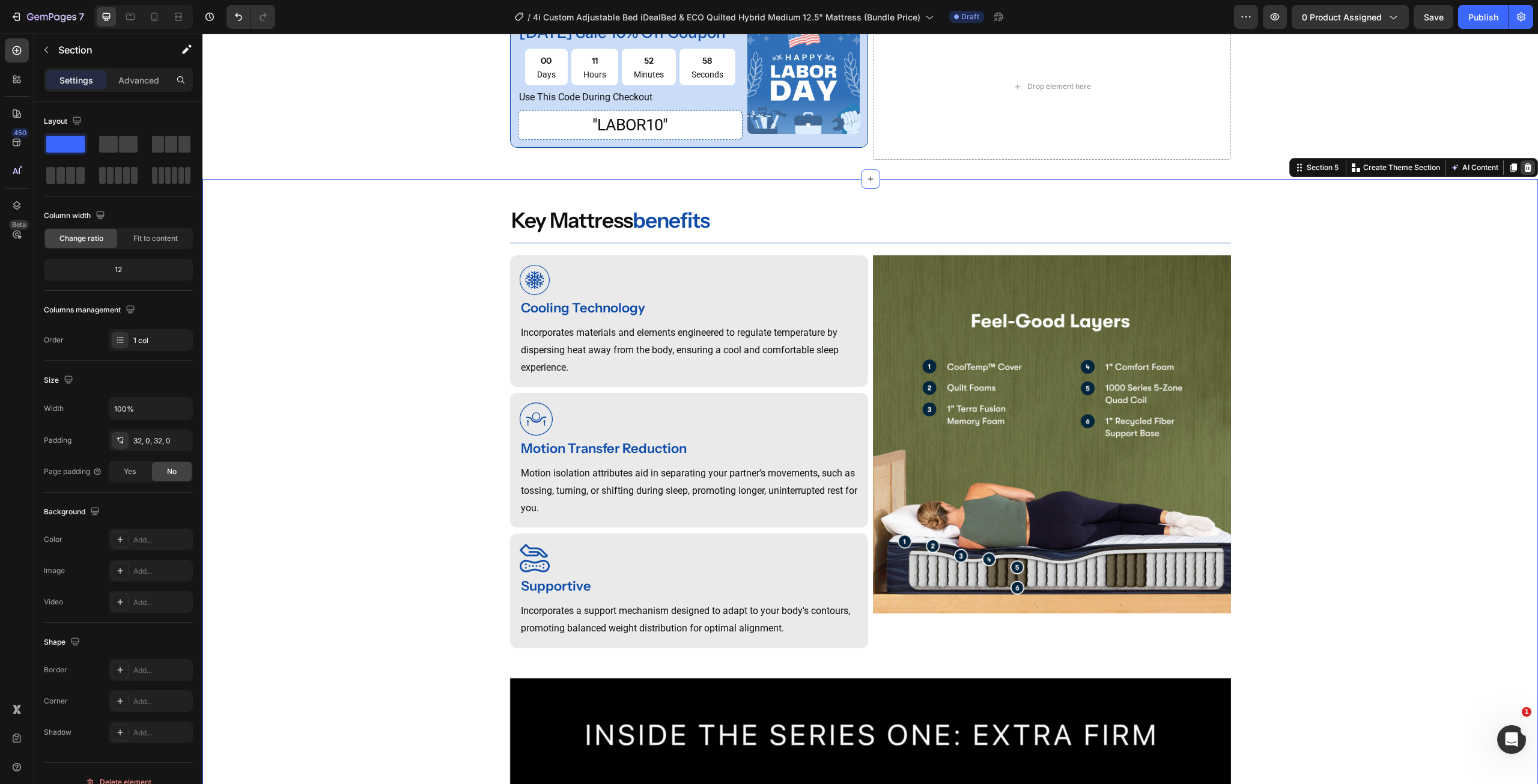
click at [1523, 172] on icon at bounding box center [1527, 167] width 10 height 10
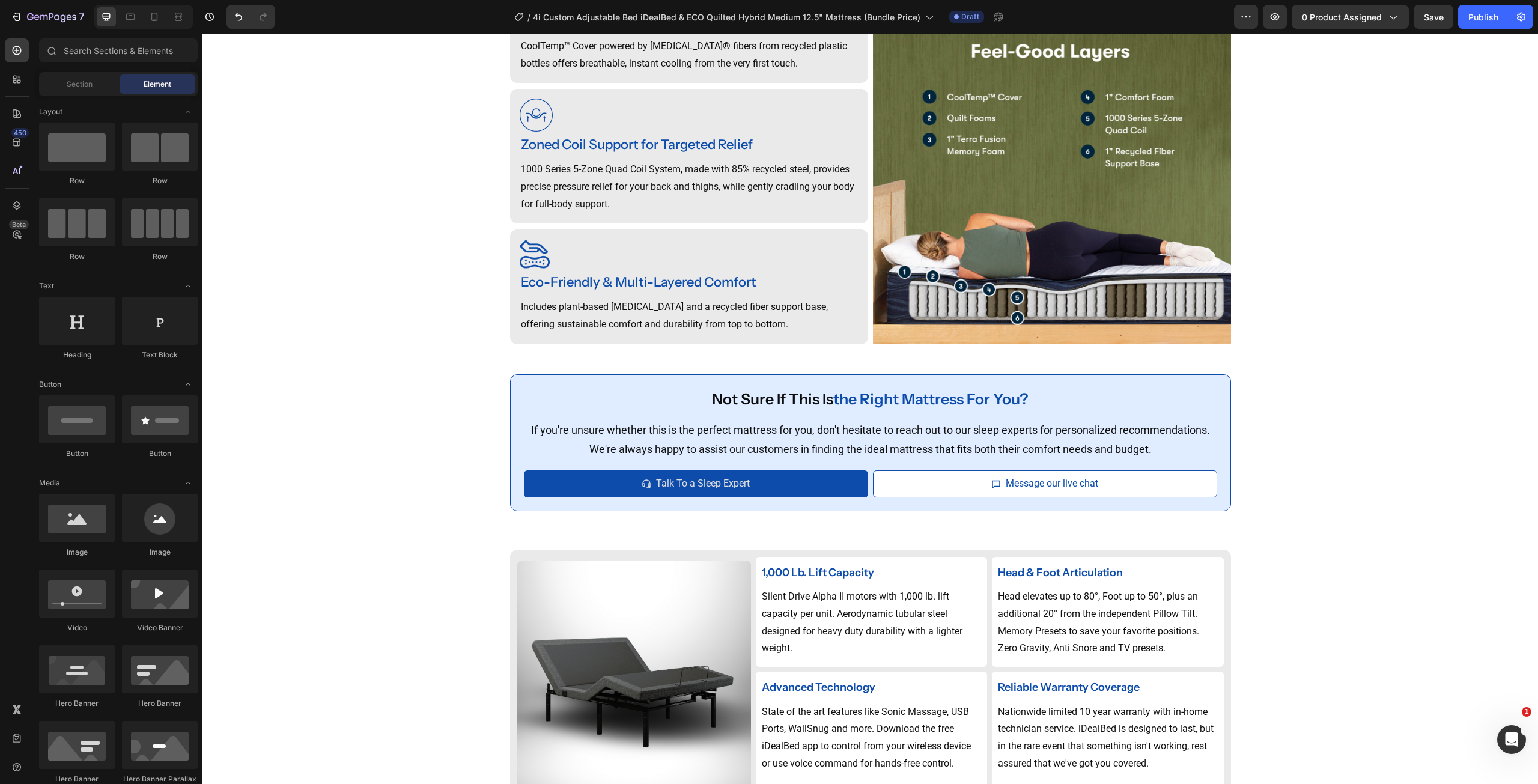
scroll to position [1206, 0]
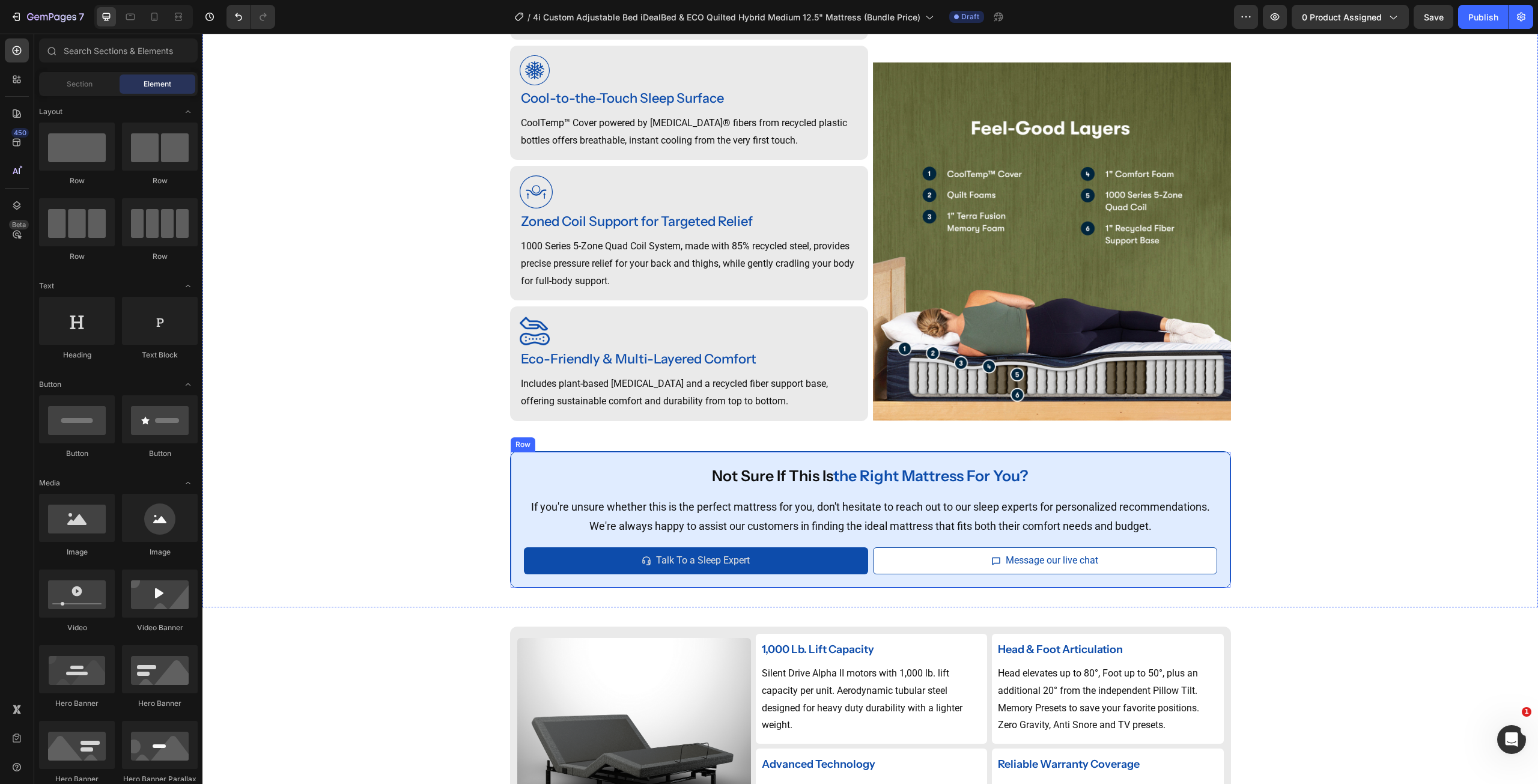
click at [1216, 471] on div "not sure if this is the right mattress for you? Heading If you're unsure whethe…" at bounding box center [870, 520] width 721 height 137
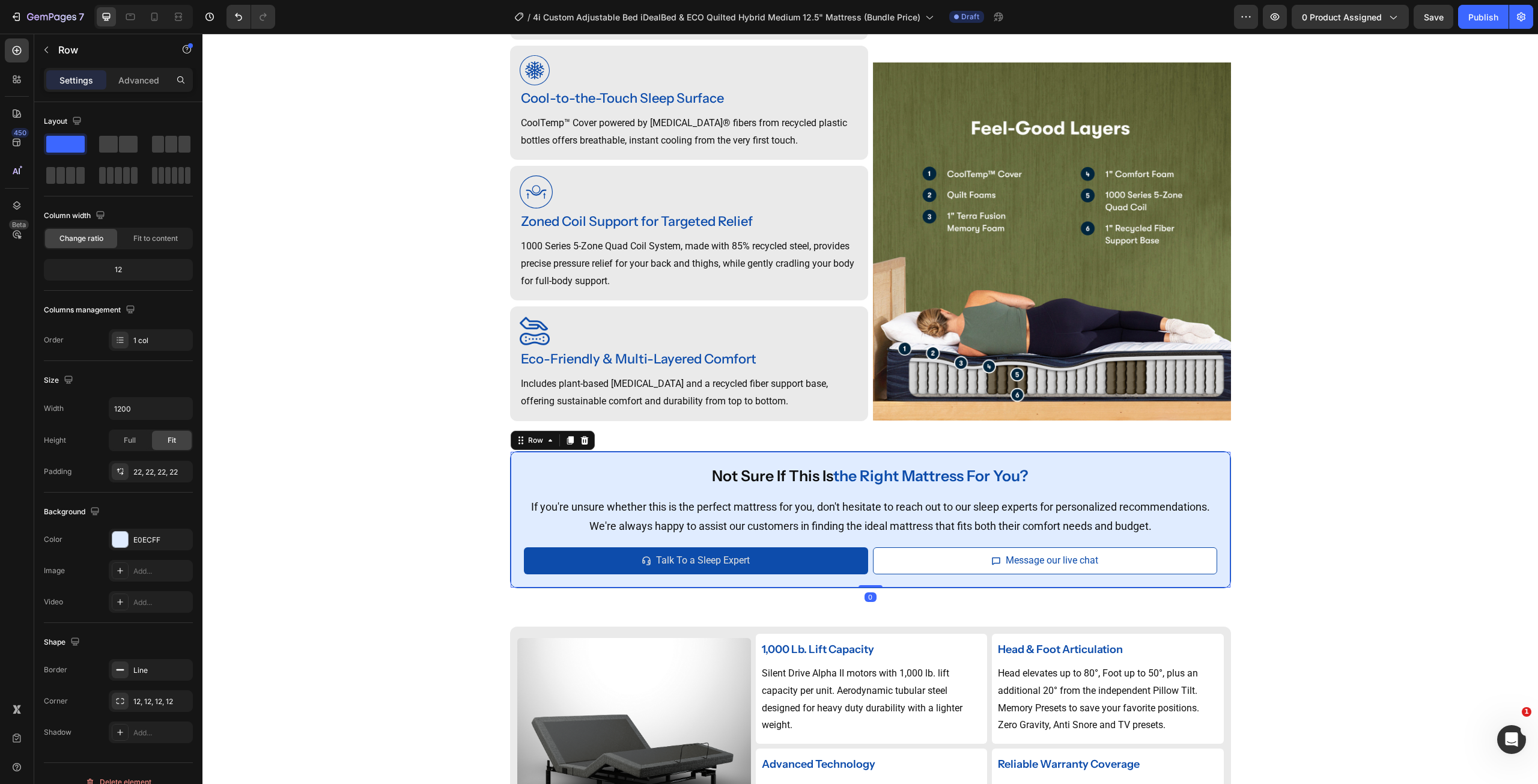
click at [582, 437] on icon at bounding box center [584, 439] width 8 height 8
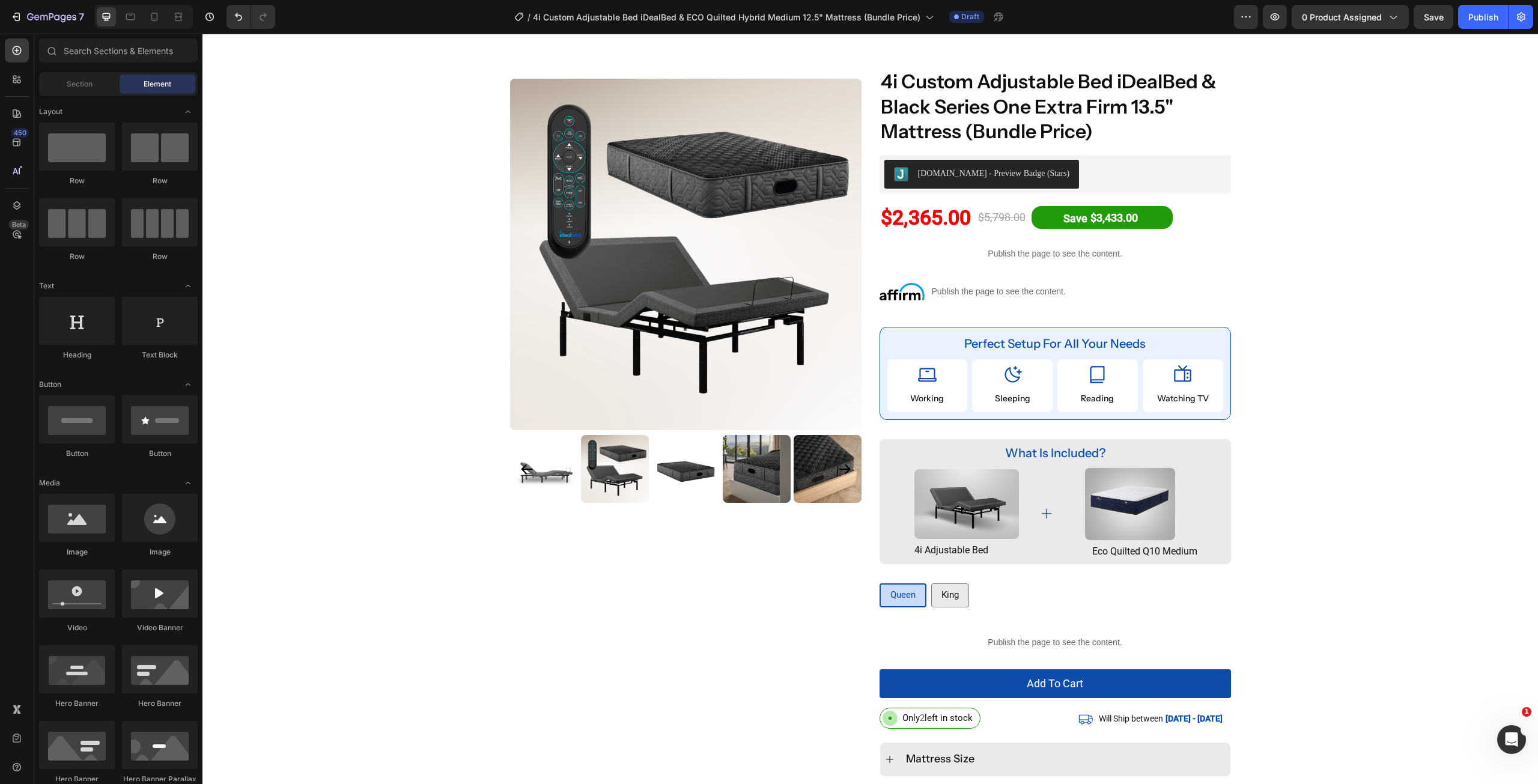
scroll to position [0, 0]
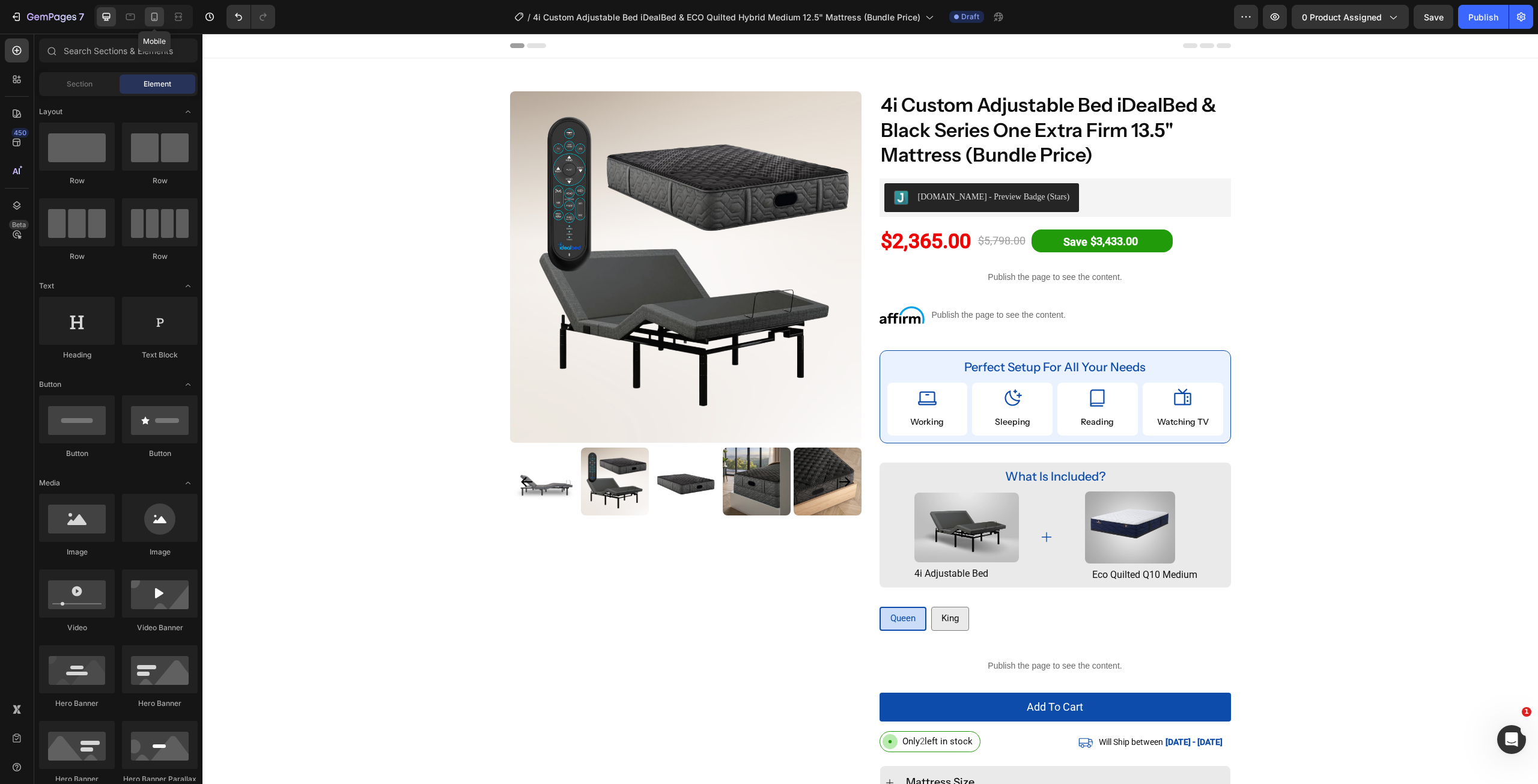
click at [157, 14] on icon at bounding box center [155, 17] width 7 height 8
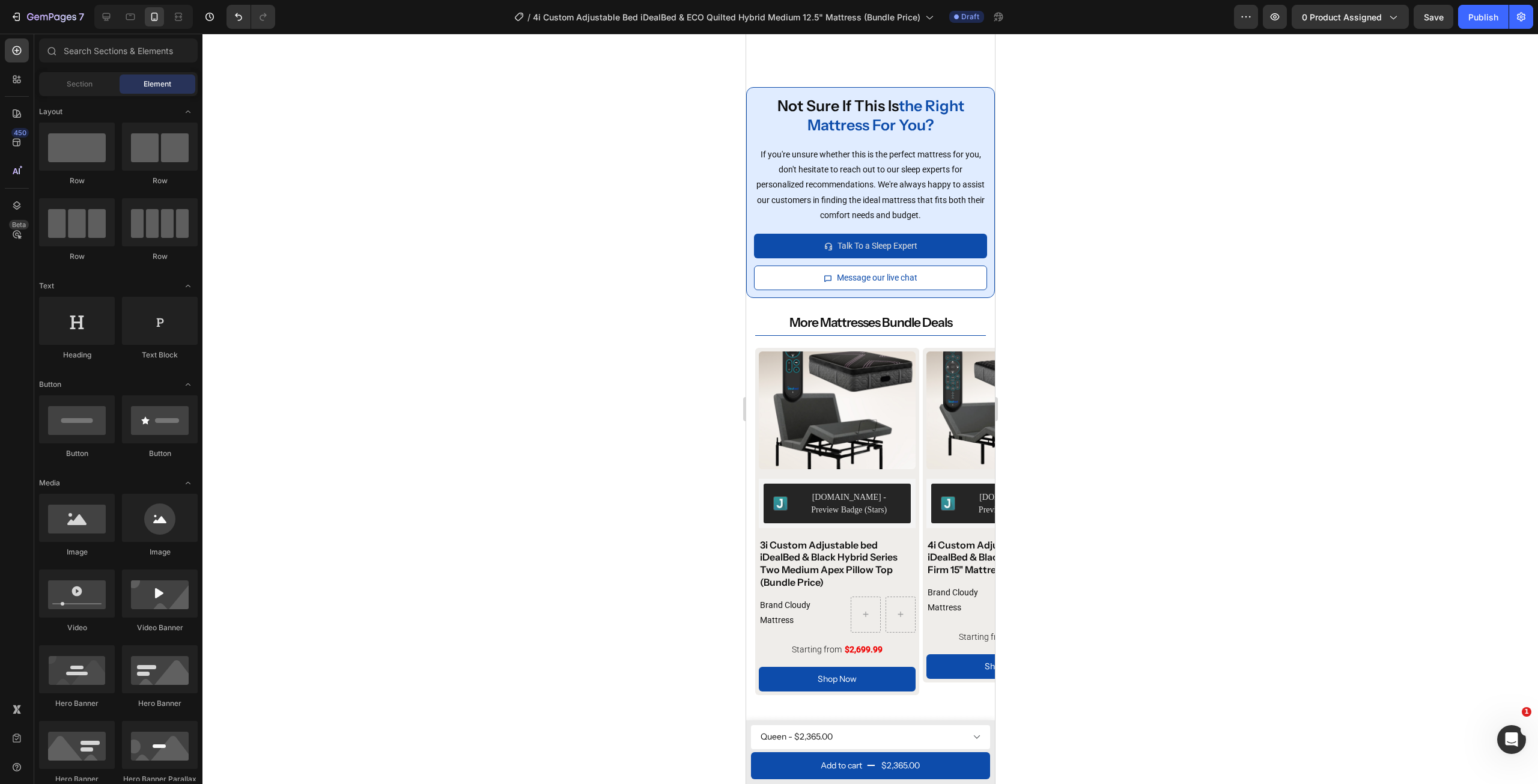
scroll to position [3934, 0]
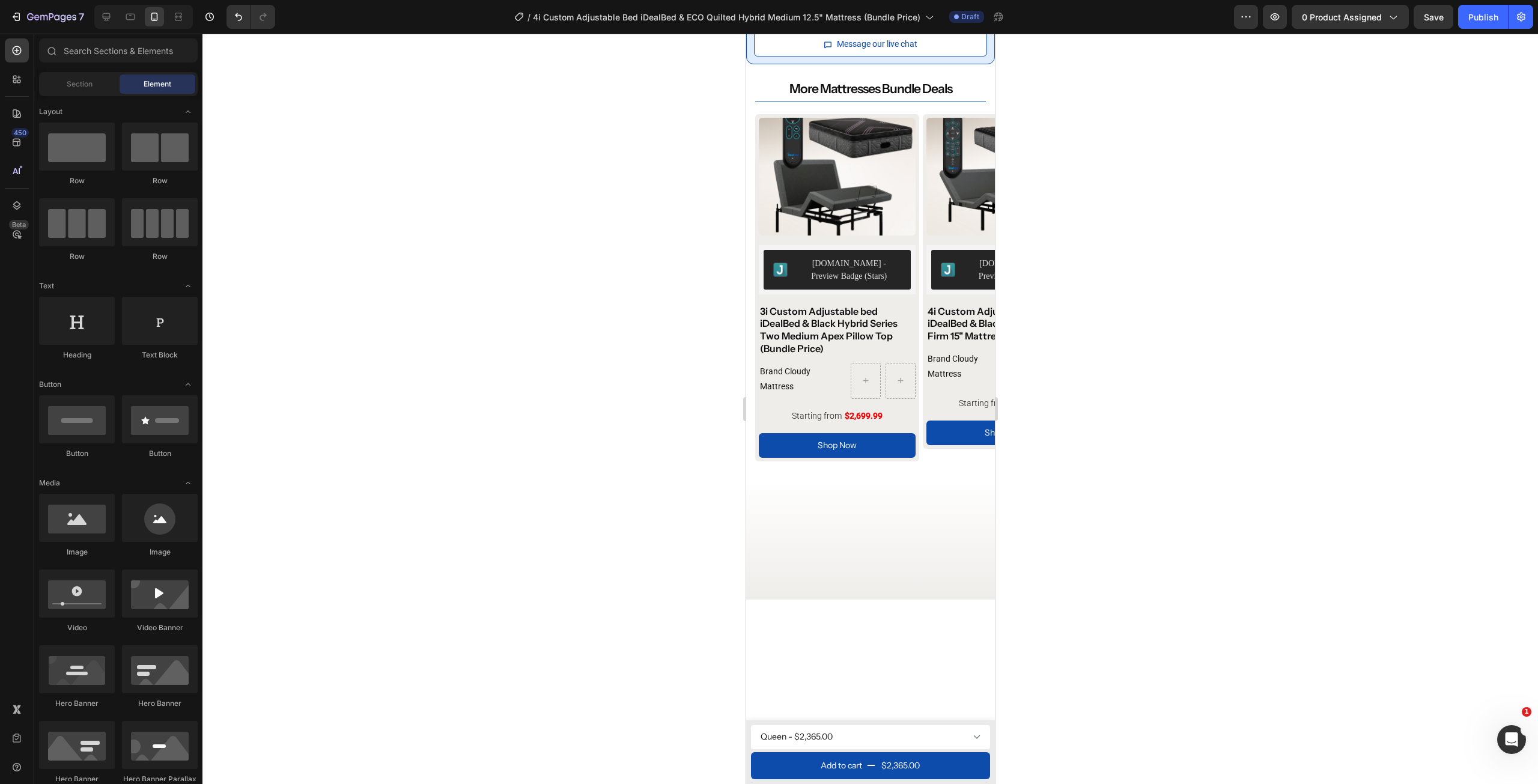
drag, startPoint x: 988, startPoint y: 90, endPoint x: 871, endPoint y: 70, distance: 118.7
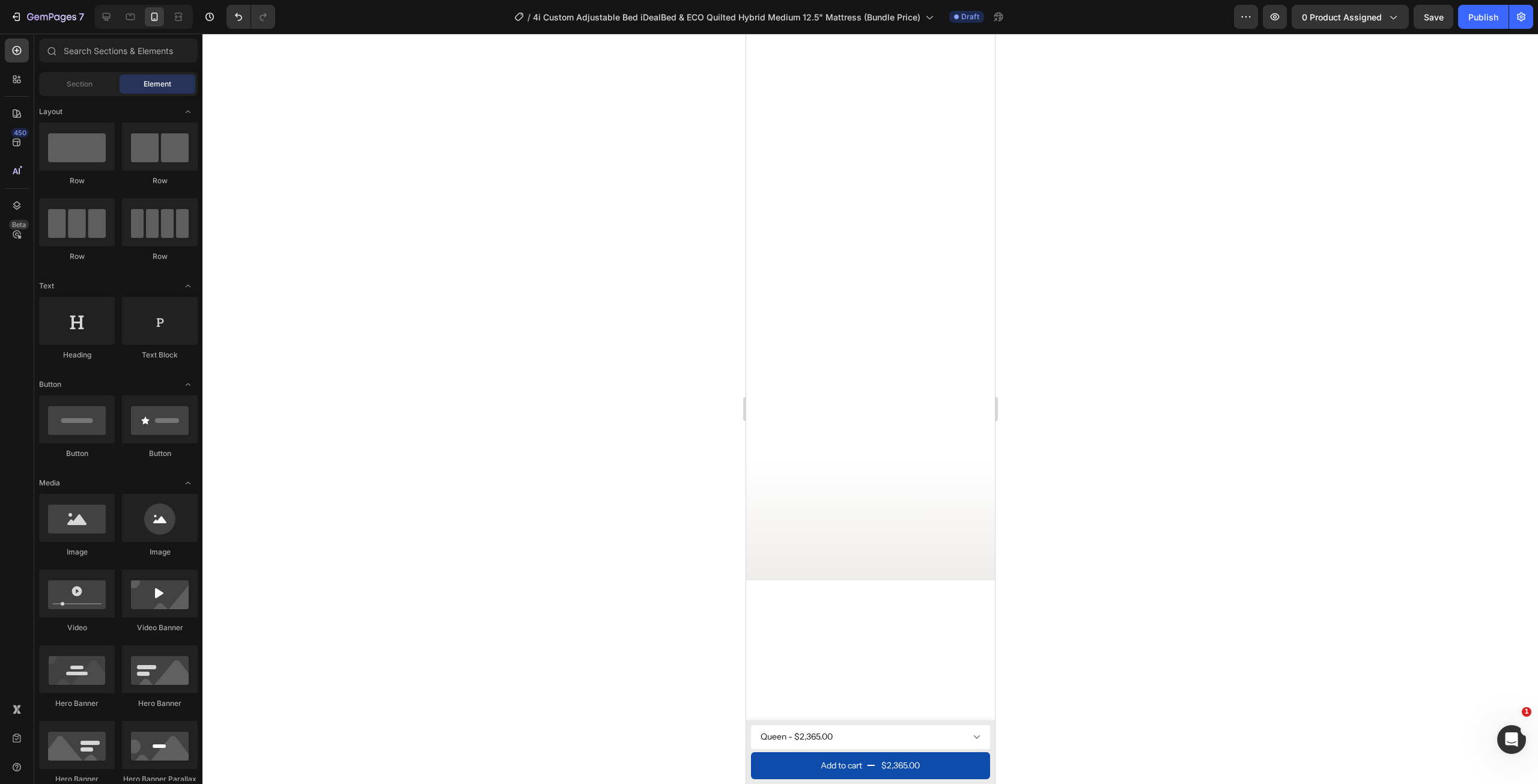
scroll to position [0, 0]
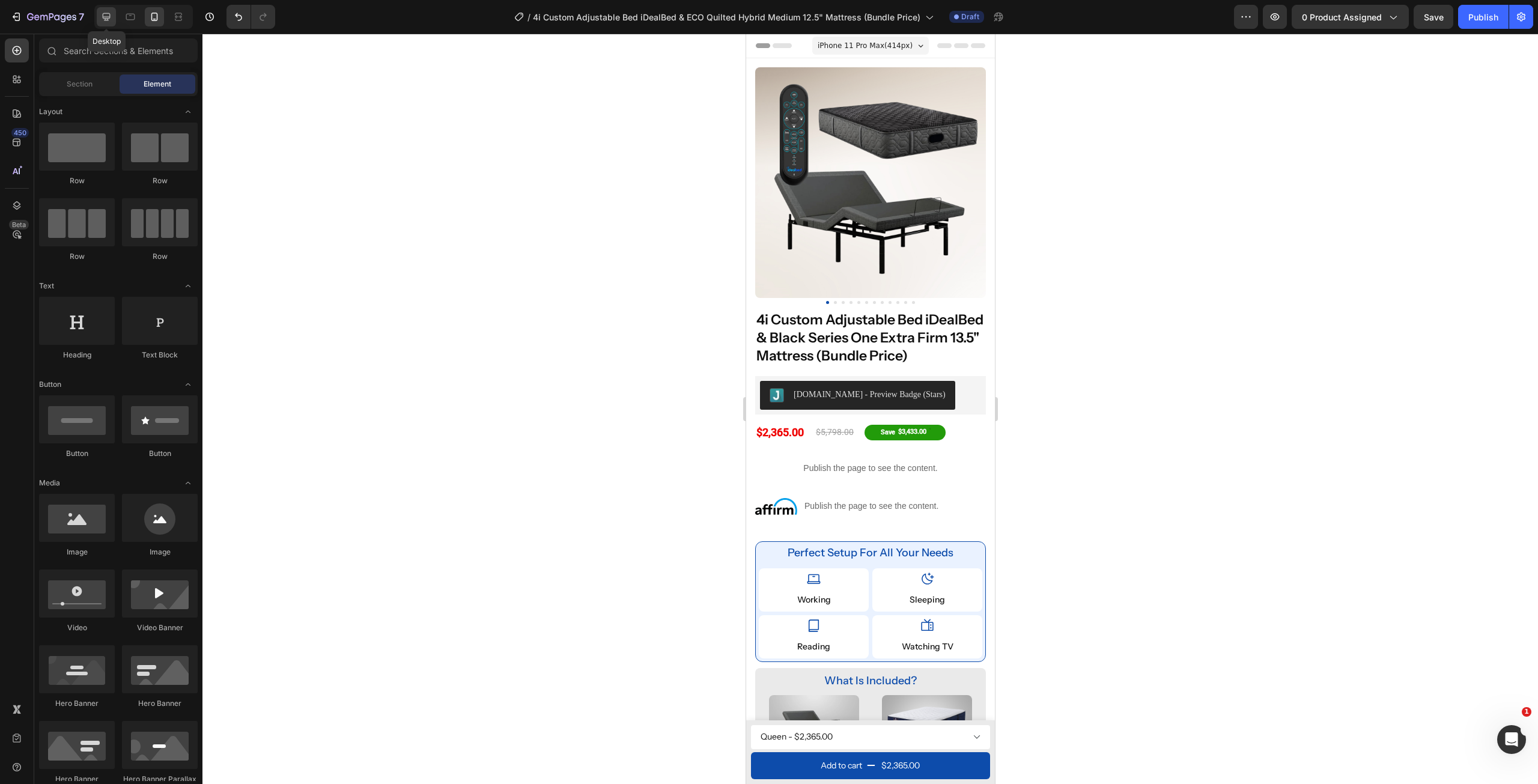
click at [107, 14] on icon at bounding box center [107, 17] width 12 height 12
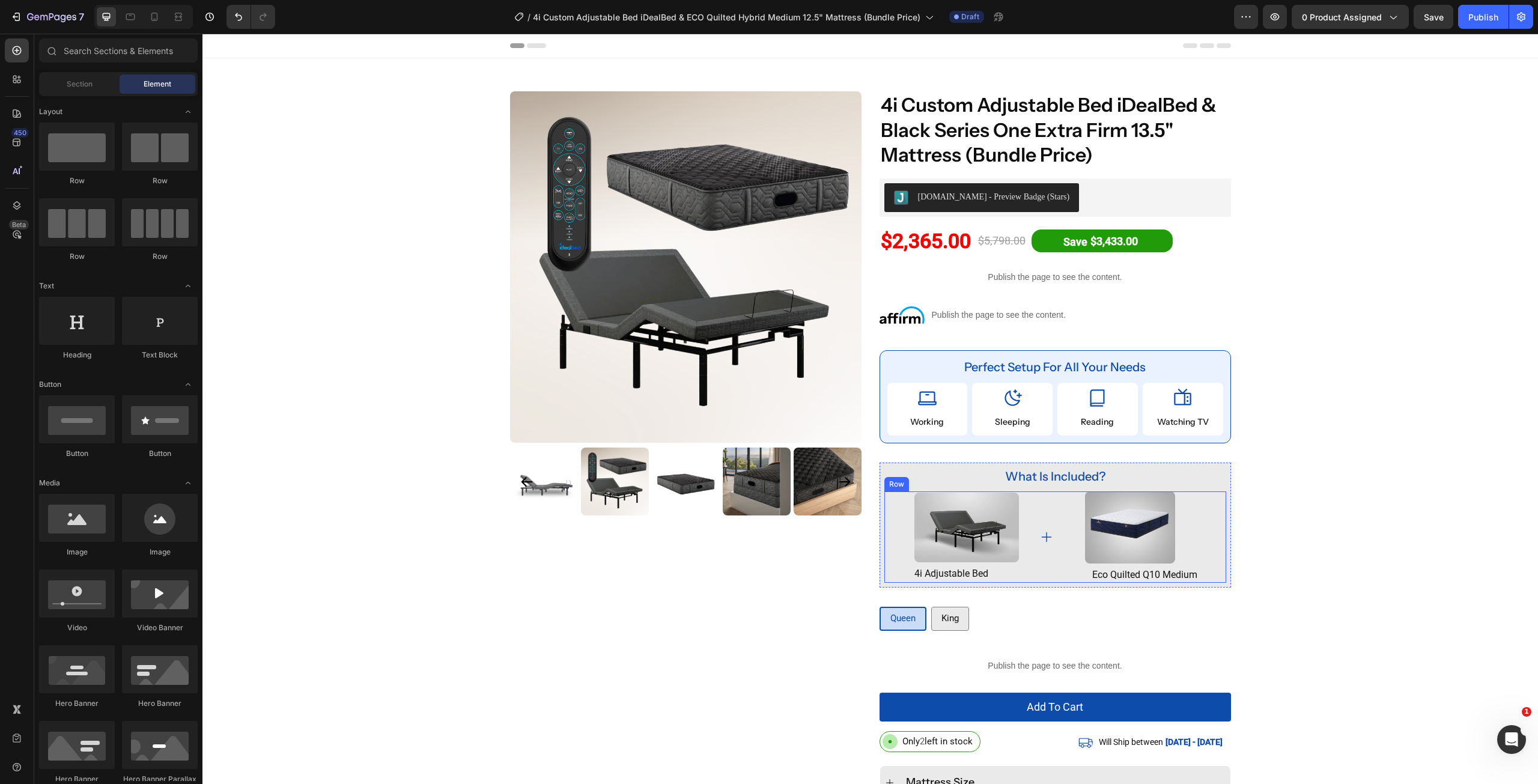
click at [1194, 575] on p "eco quilted q10 medium" at bounding box center [1145, 575] width 160 height 13
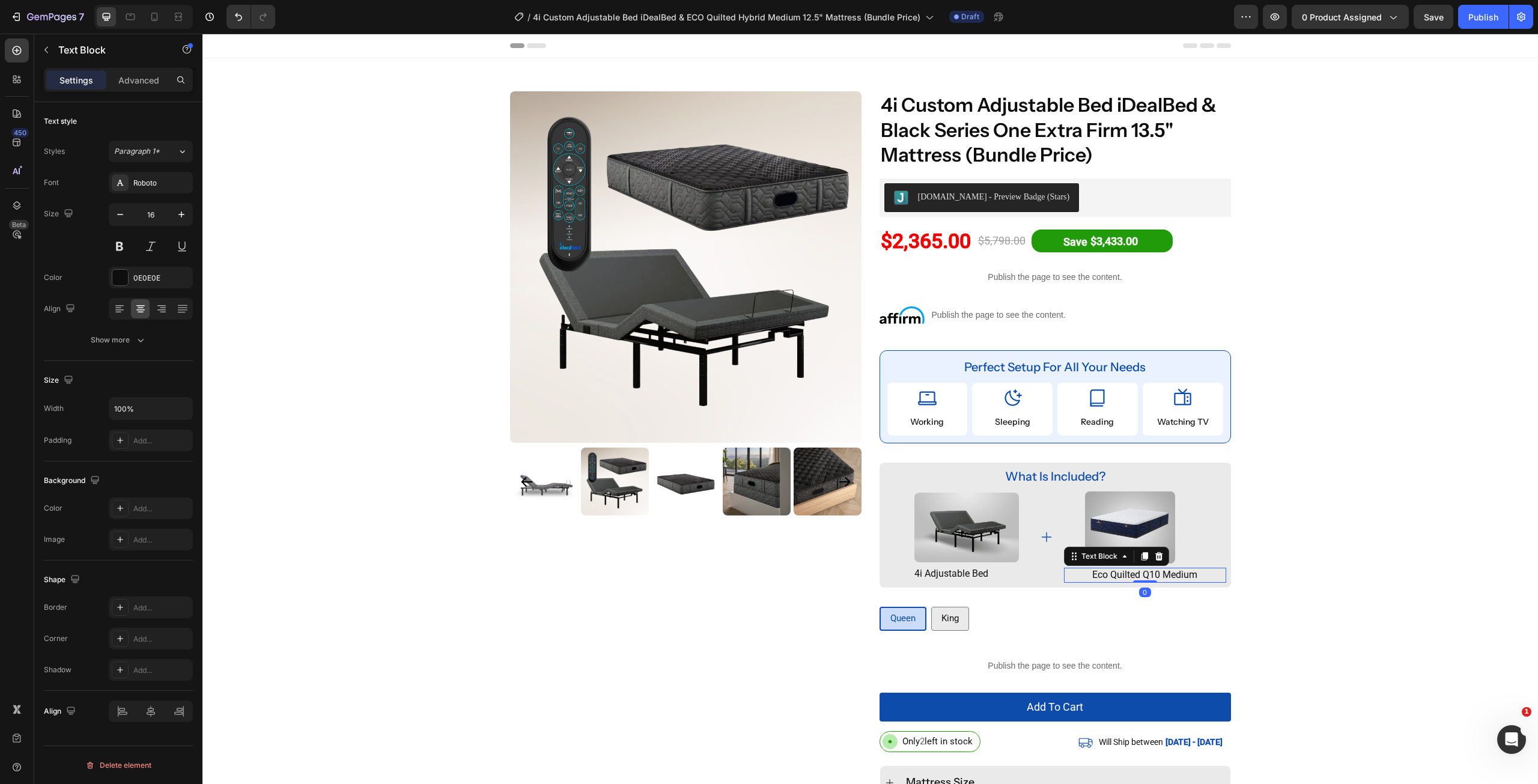
click at [1194, 575] on p "eco quilted q10 medium" at bounding box center [1145, 575] width 160 height 13
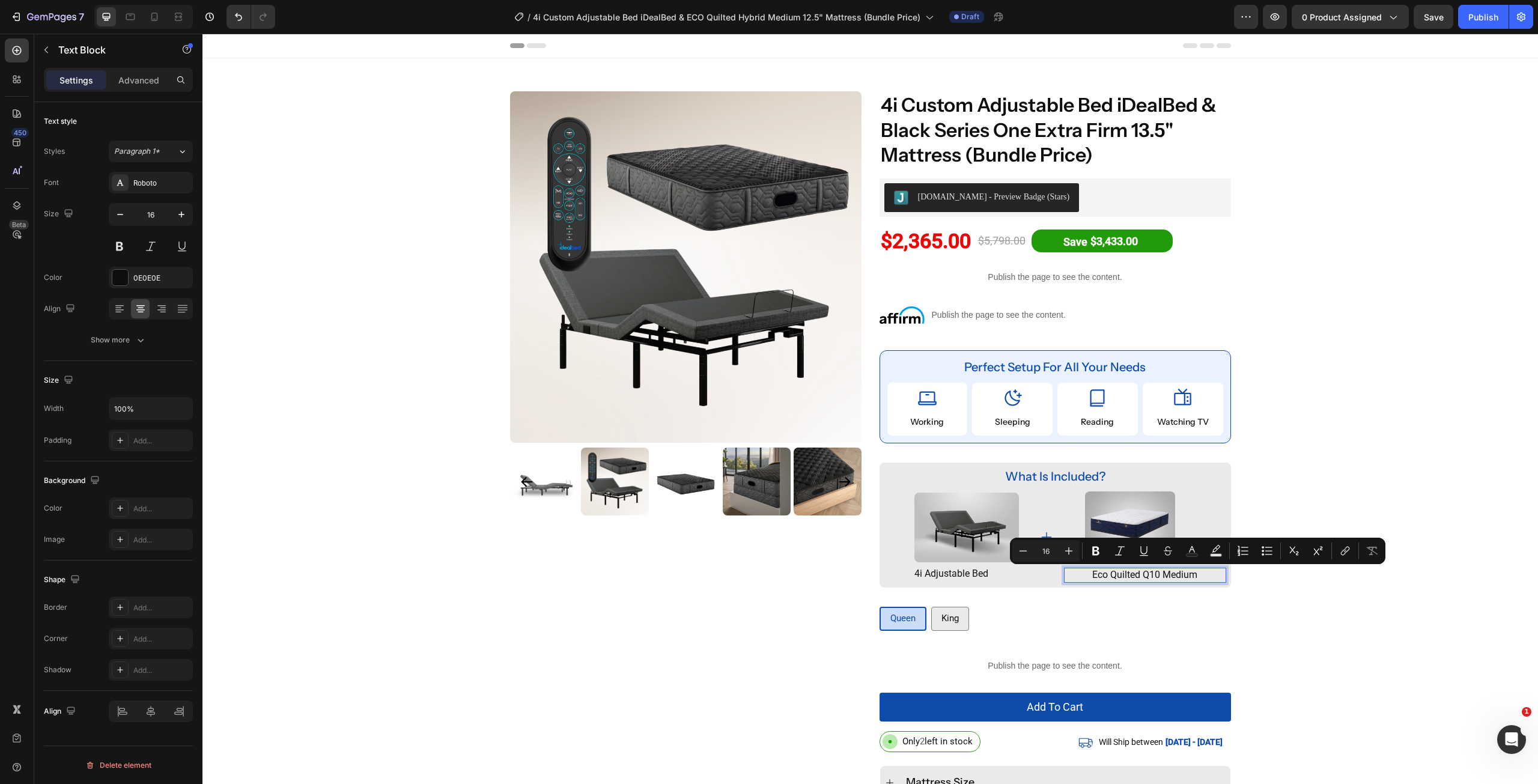
click at [1198, 576] on p "eco quilted q10 medium" at bounding box center [1145, 575] width 160 height 13
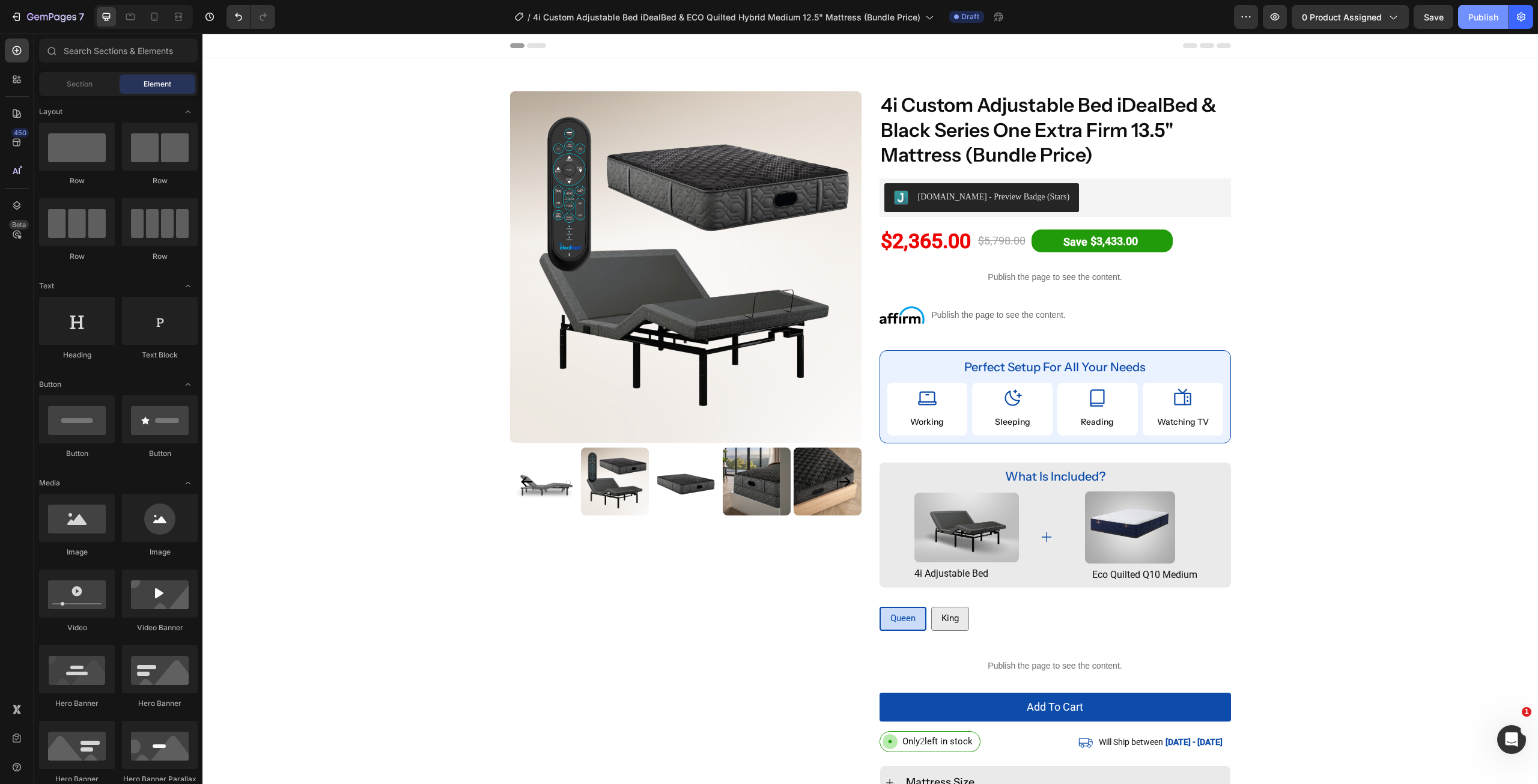
click at [1472, 18] on div "Publish" at bounding box center [1483, 17] width 30 height 13
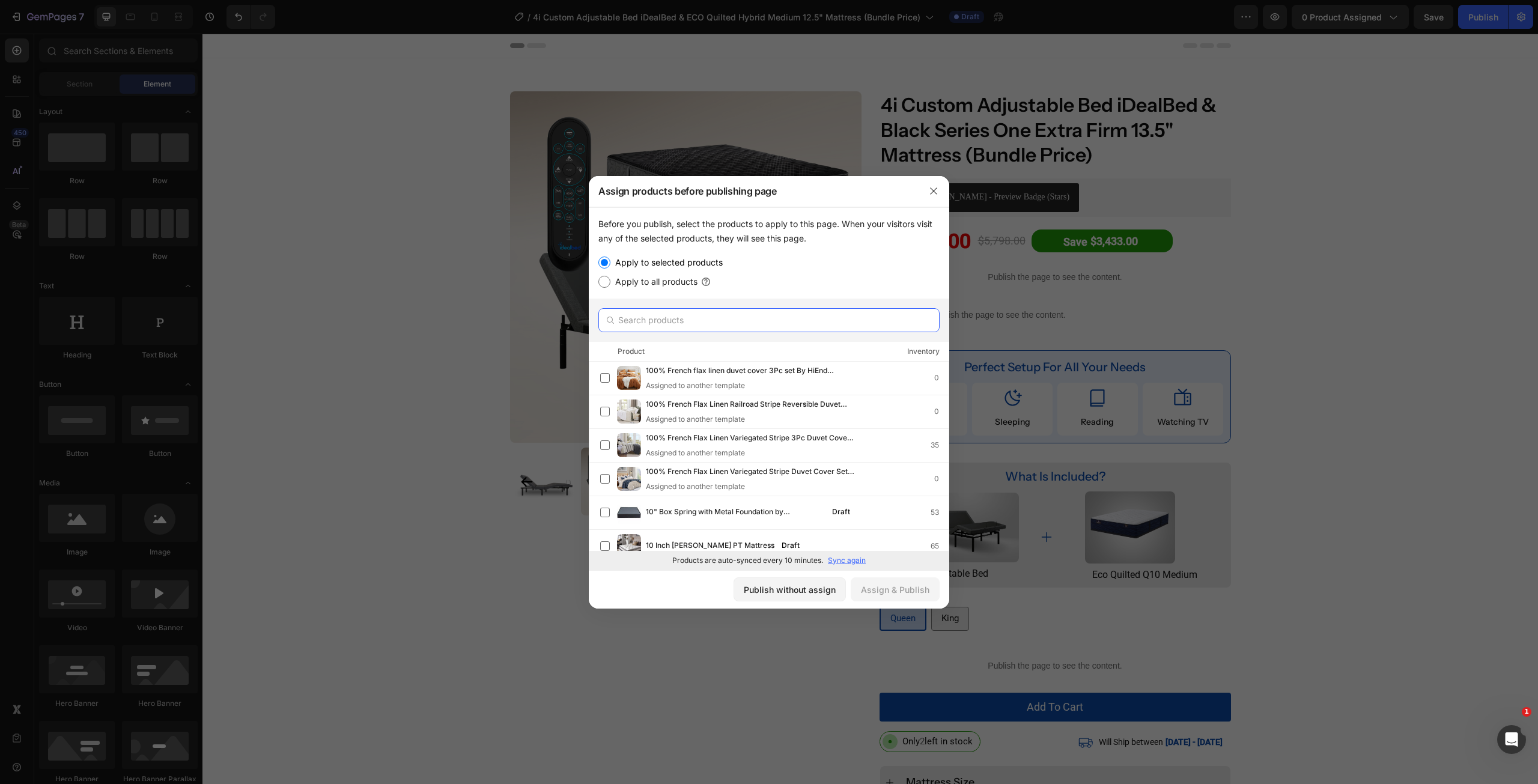
click at [739, 320] on input "text" at bounding box center [769, 320] width 341 height 24
paste input "4i Custom Adjustable Bed iDealBed & ECO Quilted Hybrid Medium 12.5" Mattress (B…"
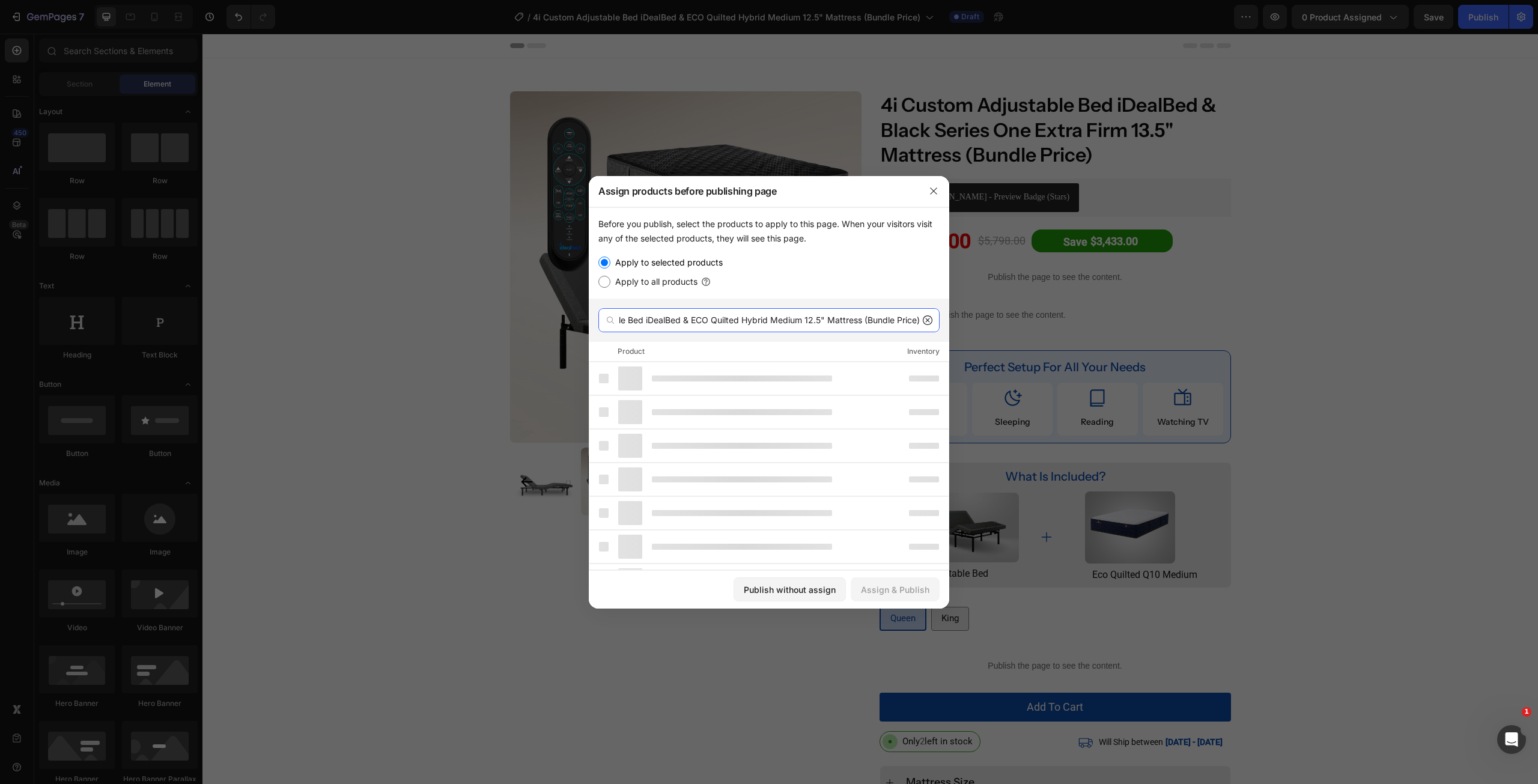
scroll to position [0, 78]
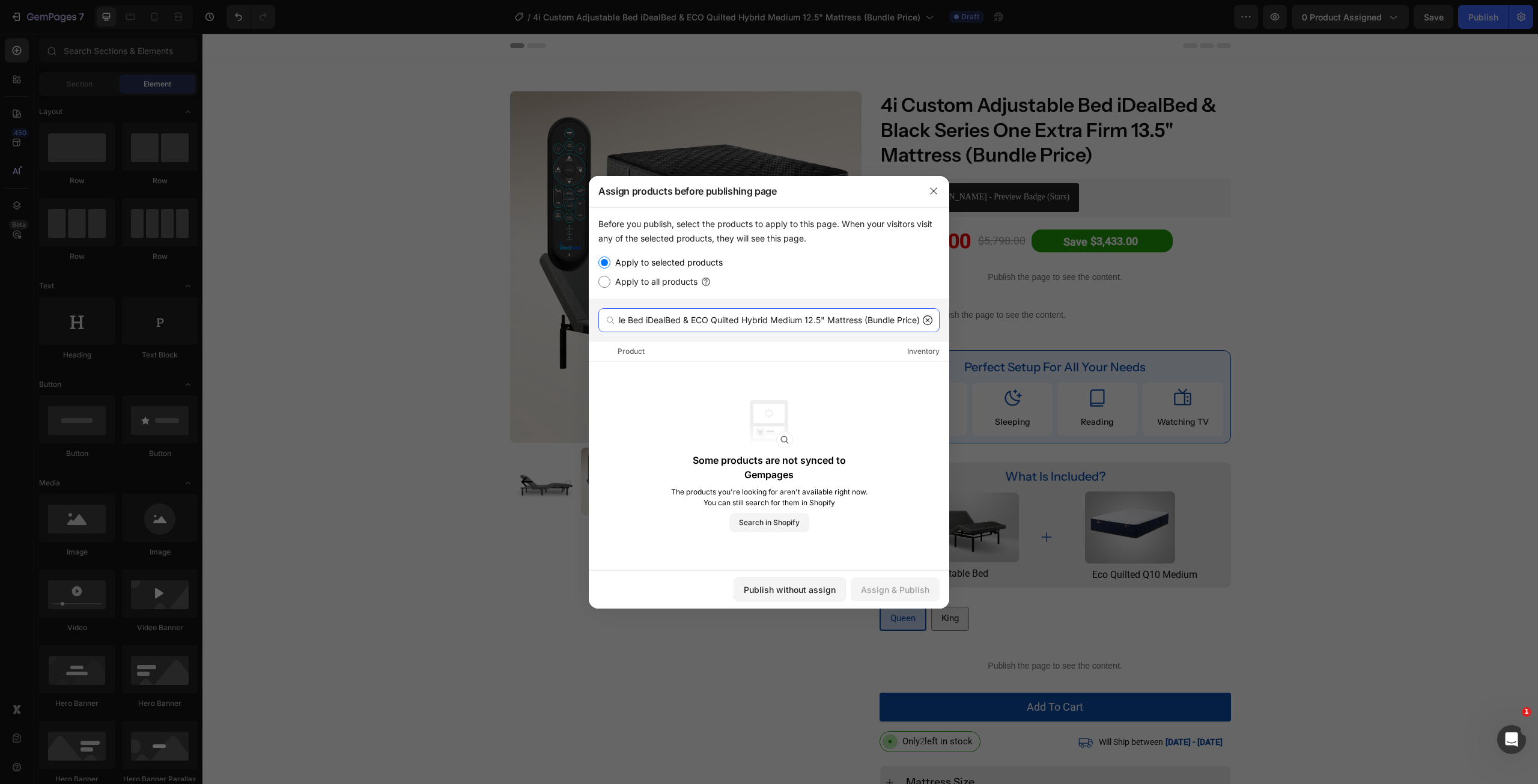
type input "4i Custom Adjustable Bed iDealBed & ECO Quilted Hybrid Medium 12.5" Mattress (B…"
click at [941, 186] on button "button" at bounding box center [933, 190] width 19 height 19
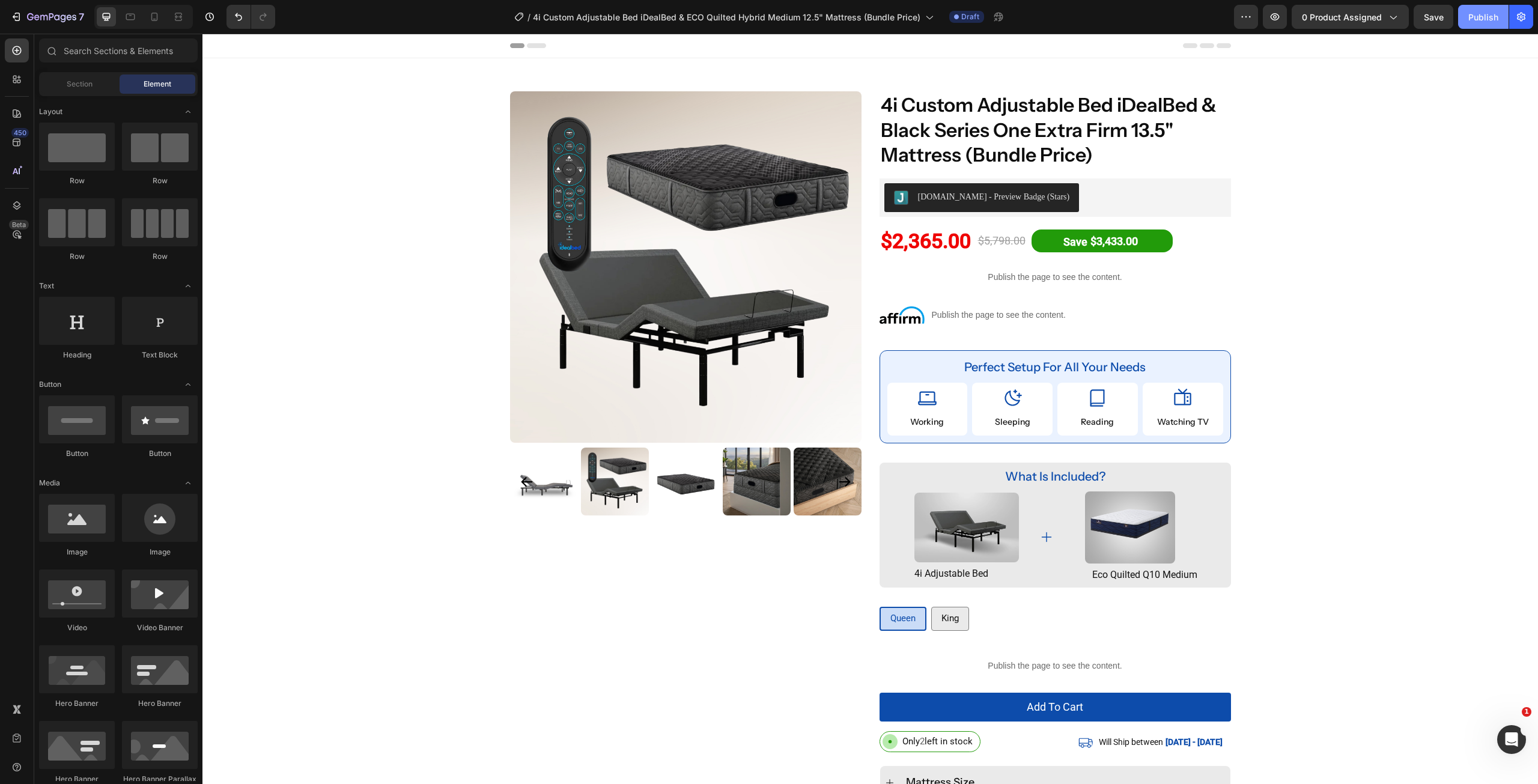
click at [1479, 19] on div "Publish" at bounding box center [1483, 17] width 30 height 13
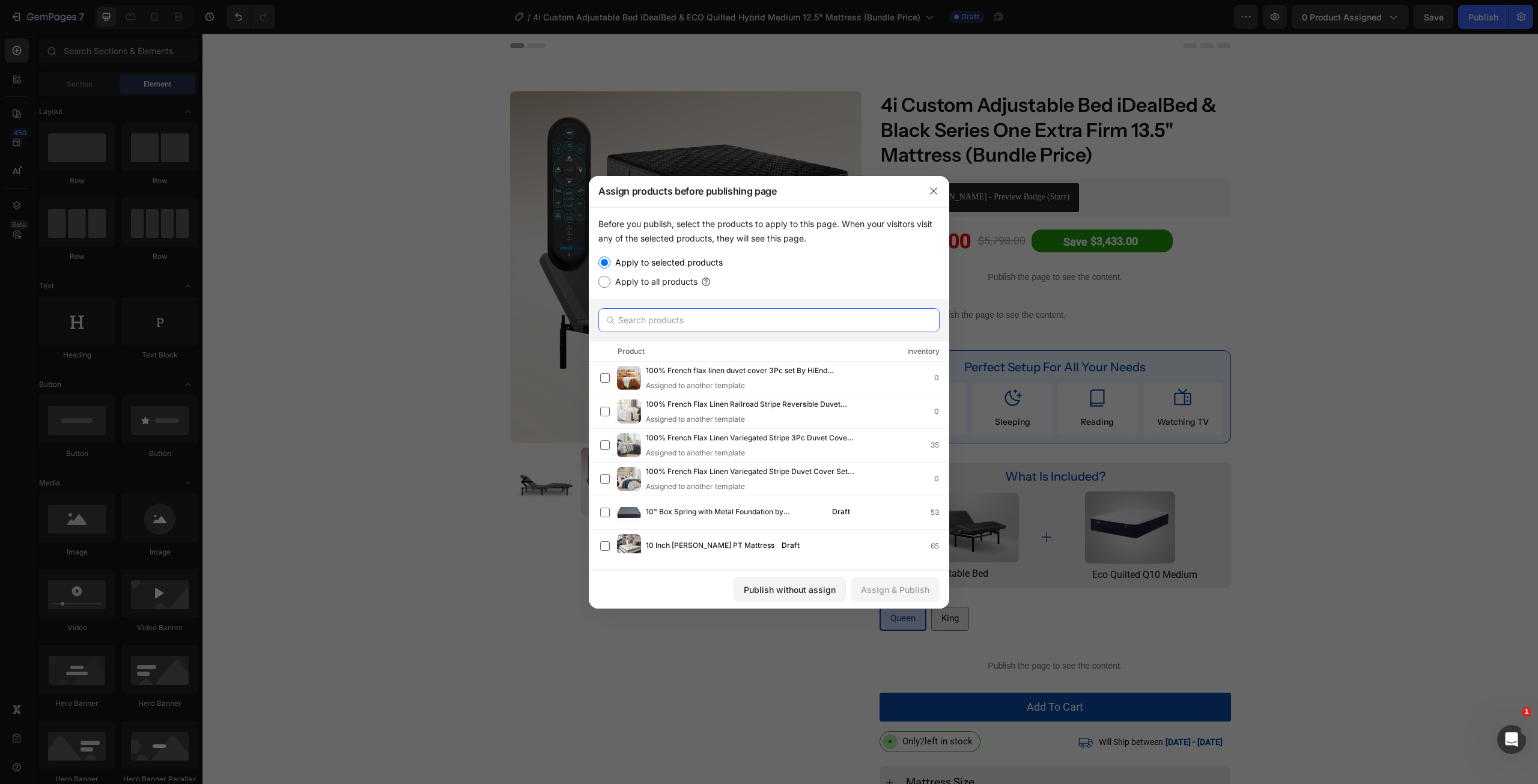
click at [648, 320] on input "text" at bounding box center [769, 320] width 341 height 24
paste input "4i Custom Adjustable Bed iDealBed & ECO Quilted Hybrid Medium 12.5" Mattress (B…"
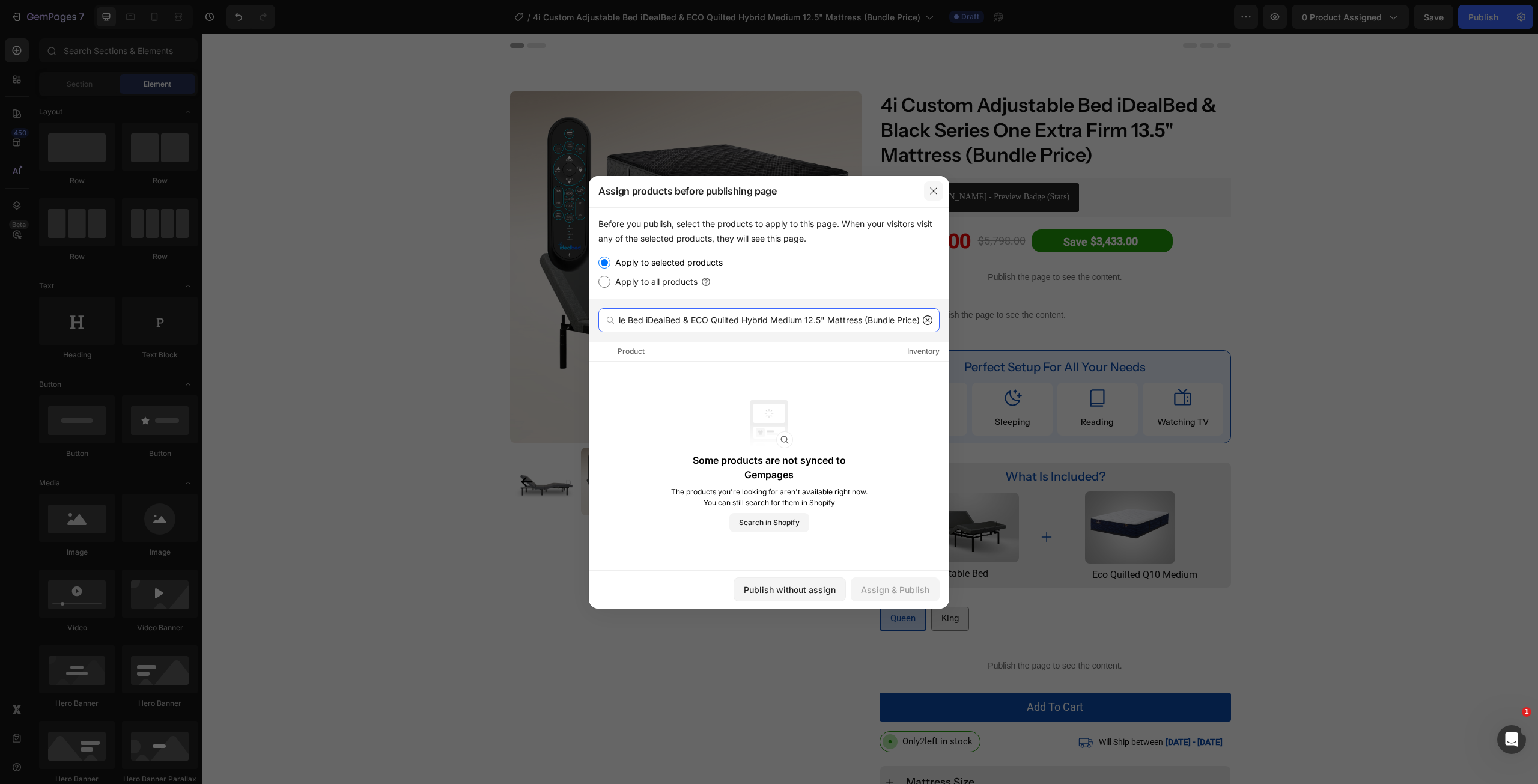
type input "4i Custom Adjustable Bed iDealBed & ECO Quilted Hybrid Medium 12.5" Mattress (B…"
click at [929, 198] on button "button" at bounding box center [933, 190] width 19 height 19
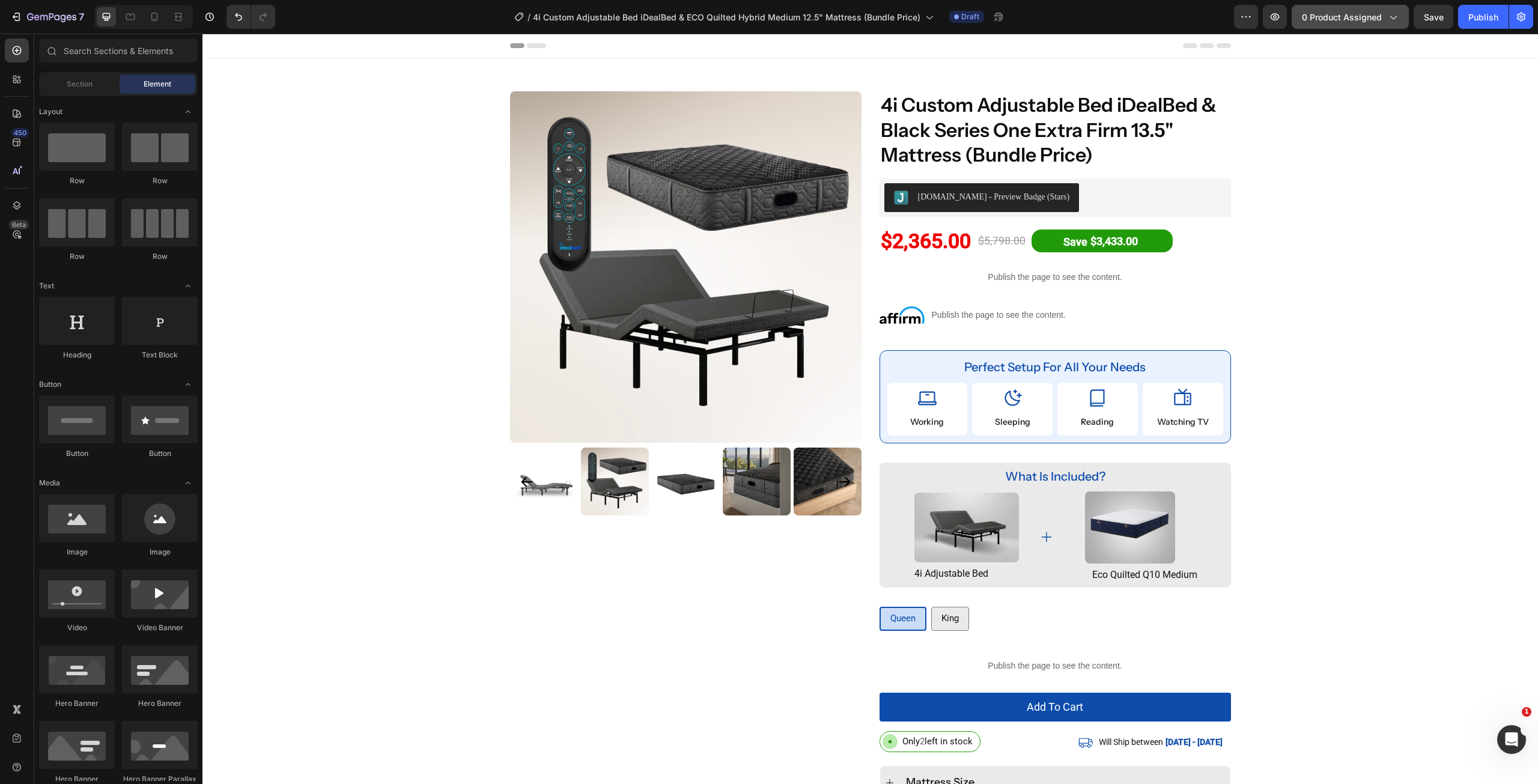
click at [1363, 20] on span "0 product assigned" at bounding box center [1342, 17] width 80 height 13
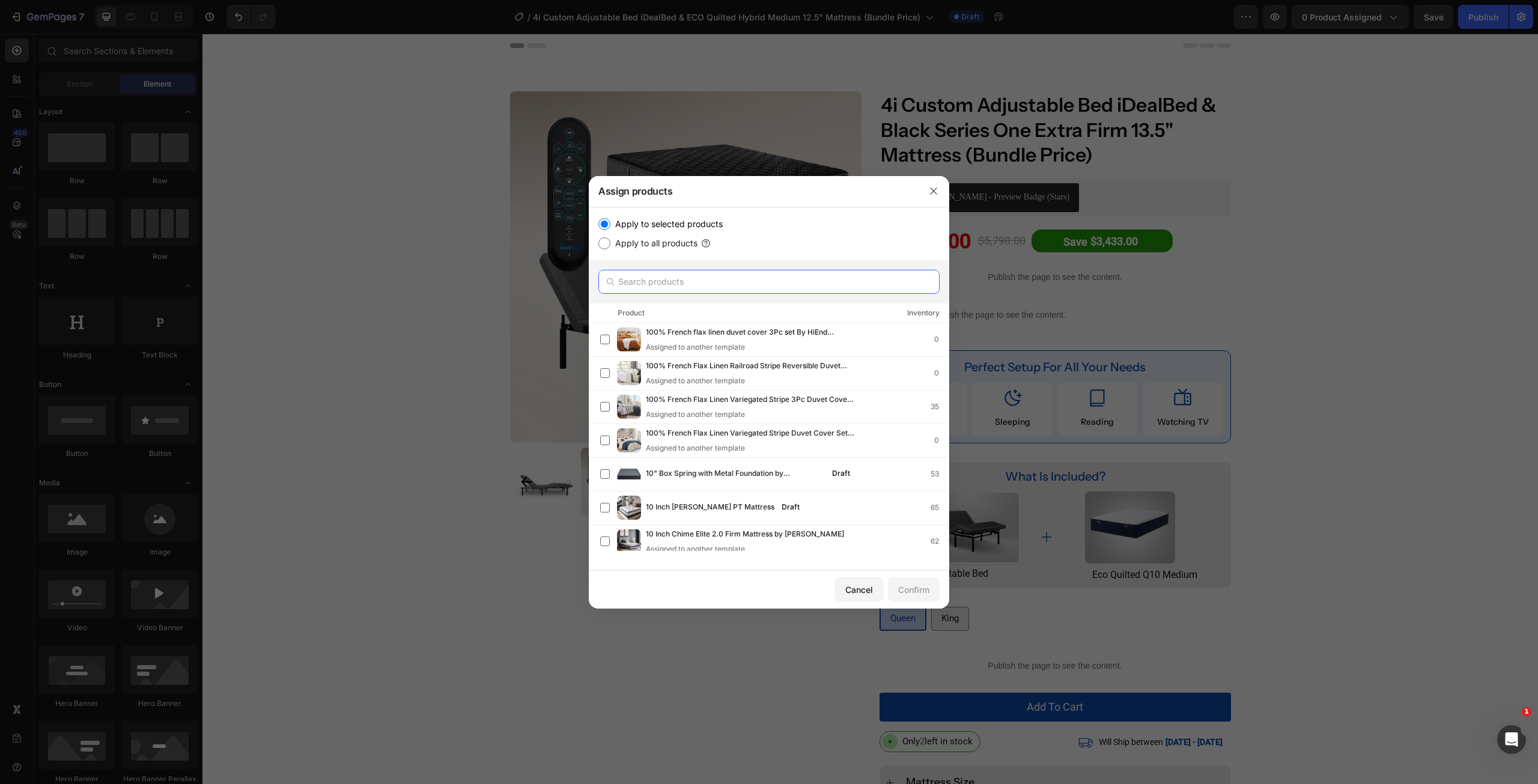
click at [805, 276] on input "text" at bounding box center [769, 282] width 341 height 24
paste input "4i Custom Adjustable Bed iDealBed & ECO Quilted Hybrid Medium 12.5" Mattress (B…"
type input "4i Custom Adjustable Bed iDealBed & ECO Quilted Hybrid Medium 12.5" Mattress (B…"
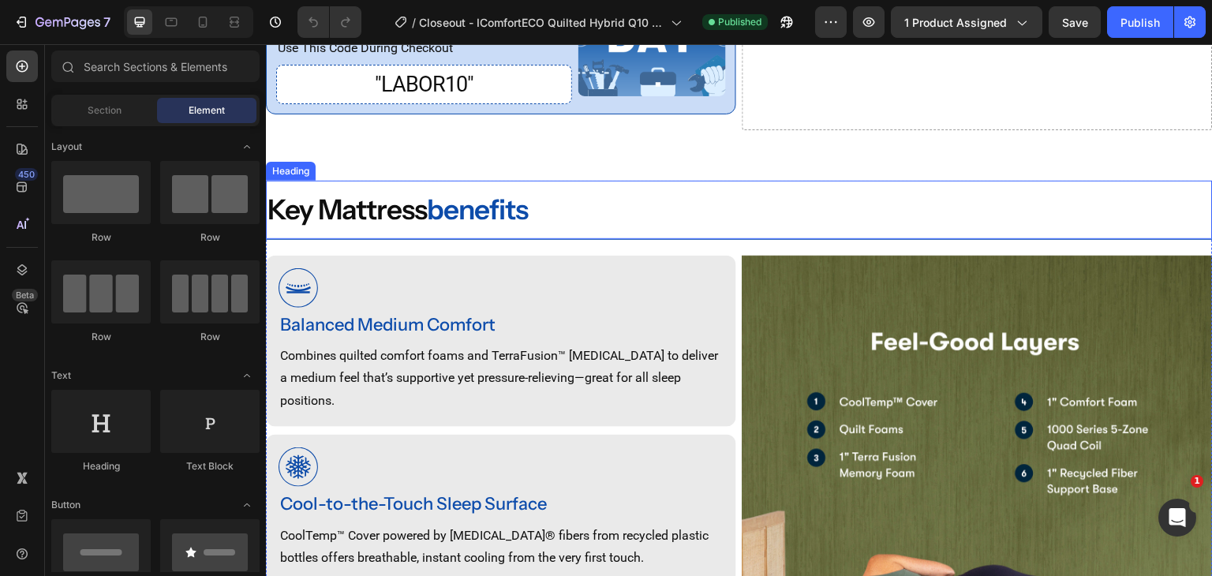
scroll to position [947, 0]
